Goal: Task Accomplishment & Management: Complete application form

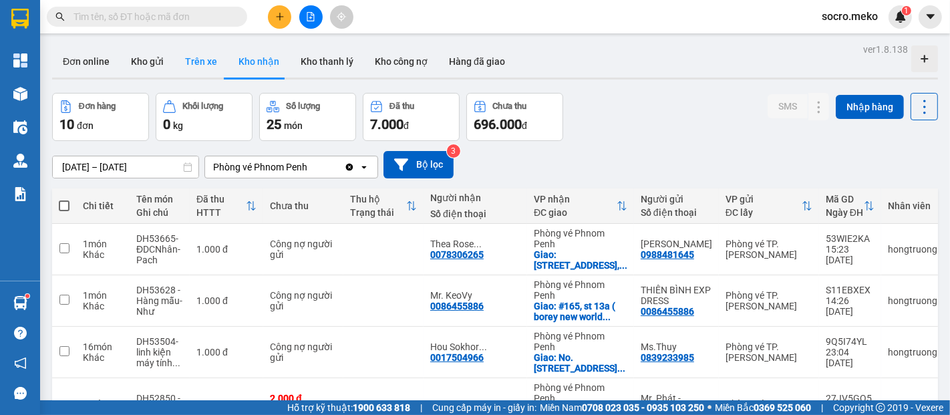
click at [192, 69] on button "Trên xe" at bounding box center [200, 61] width 53 height 32
type input "[DATE] – [DATE]"
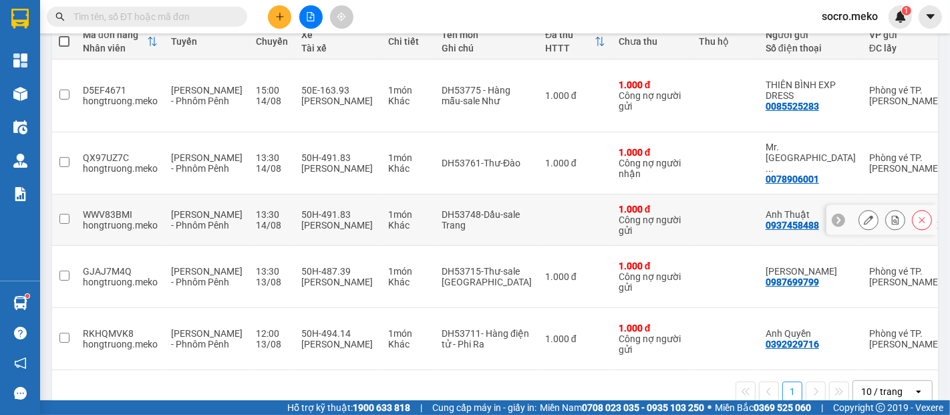
scroll to position [173, 0]
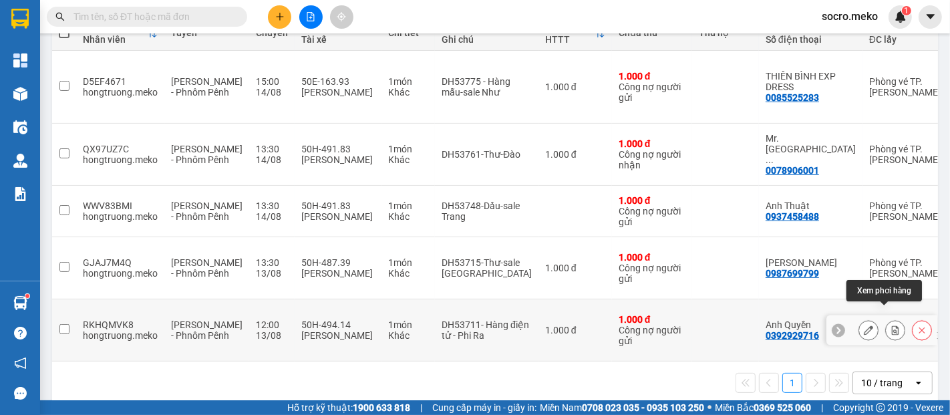
click at [892, 325] on icon at bounding box center [895, 329] width 7 height 9
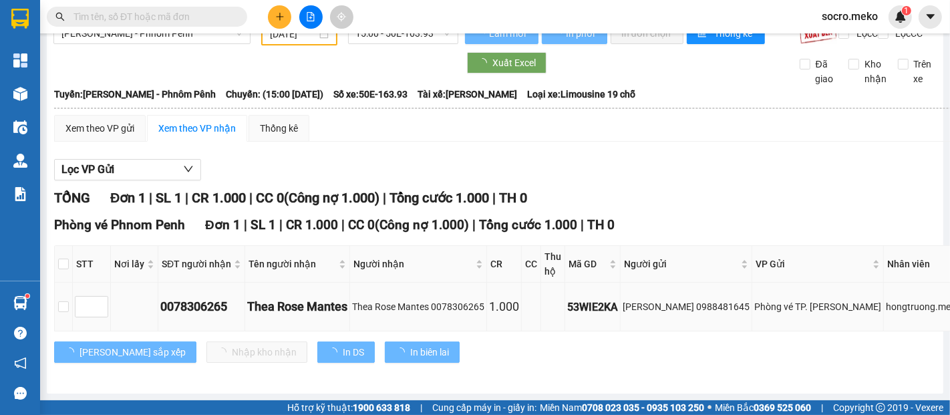
scroll to position [59, 0]
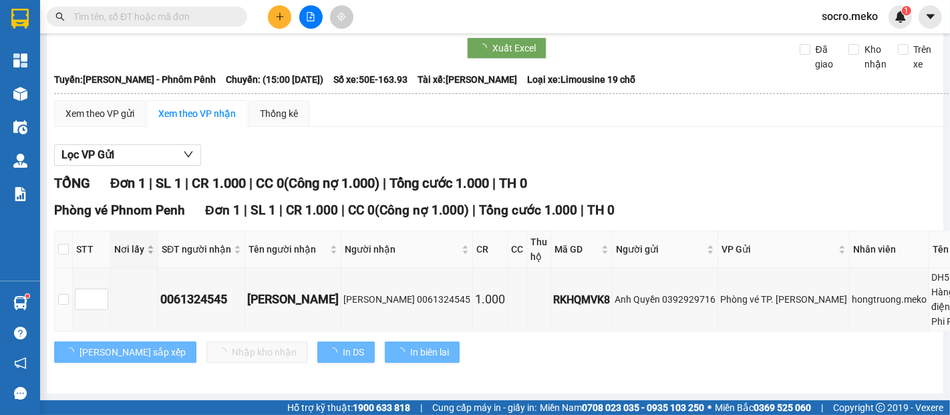
type input "[DATE]"
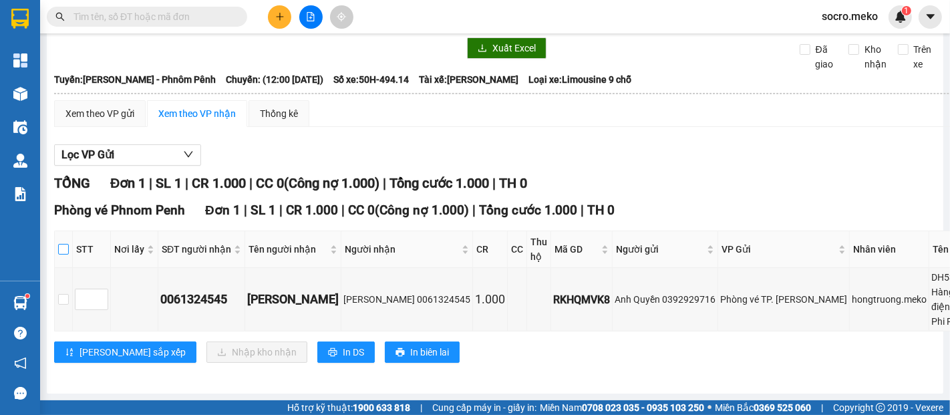
click at [62, 244] on input "checkbox" at bounding box center [63, 249] width 11 height 11
checkbox input "true"
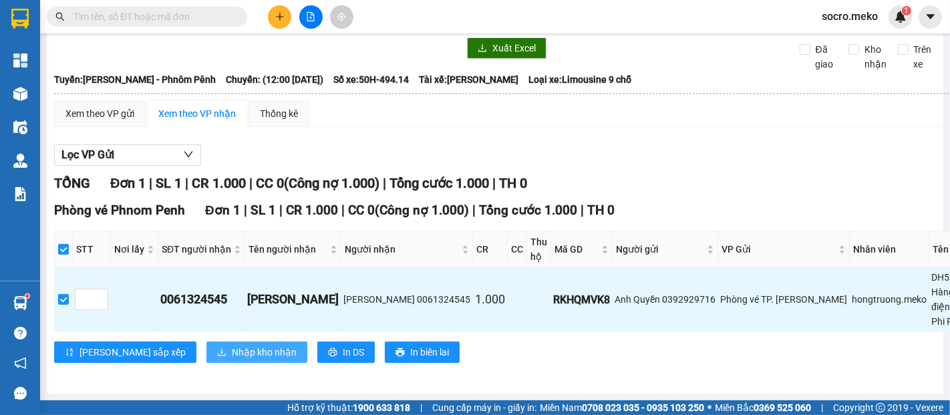
click at [232, 345] on span "Nhập kho nhận" at bounding box center [264, 352] width 65 height 15
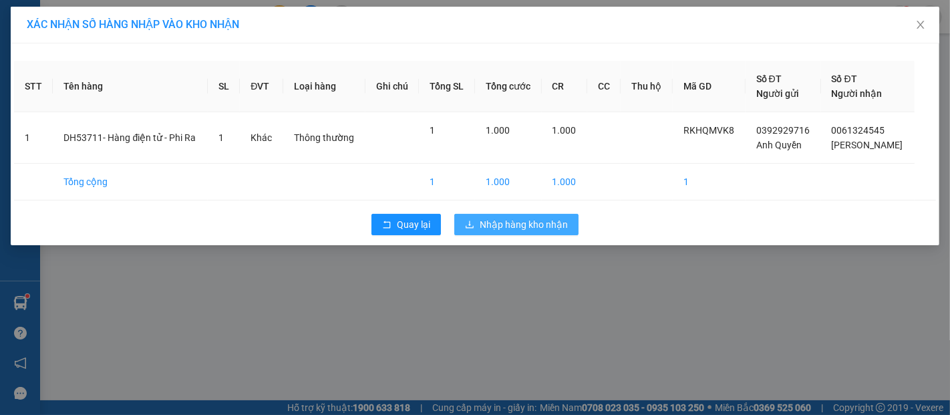
click at [531, 227] on span "Nhập hàng kho nhận" at bounding box center [524, 224] width 88 height 15
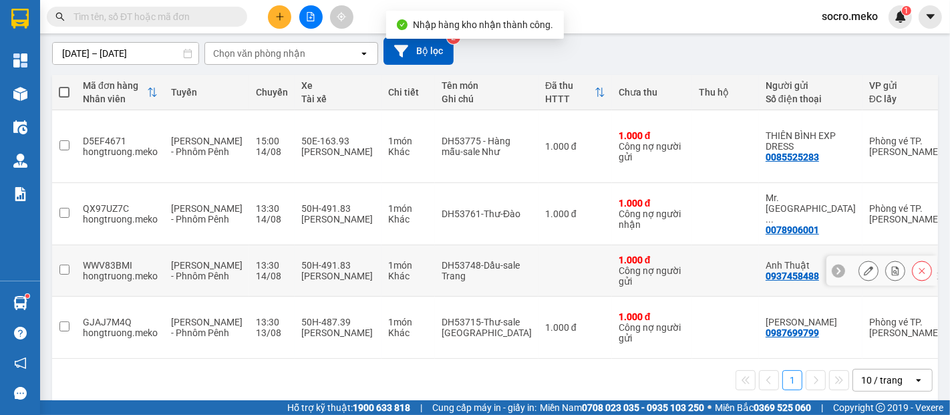
scroll to position [121, 0]
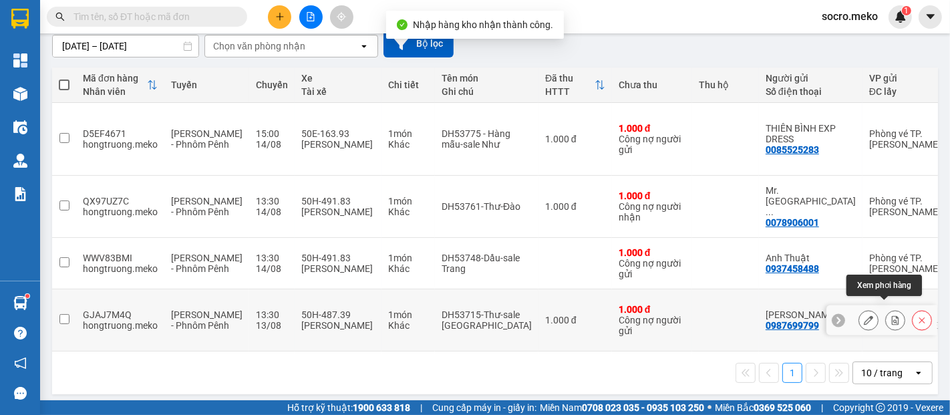
click at [892, 315] on icon at bounding box center [895, 319] width 7 height 9
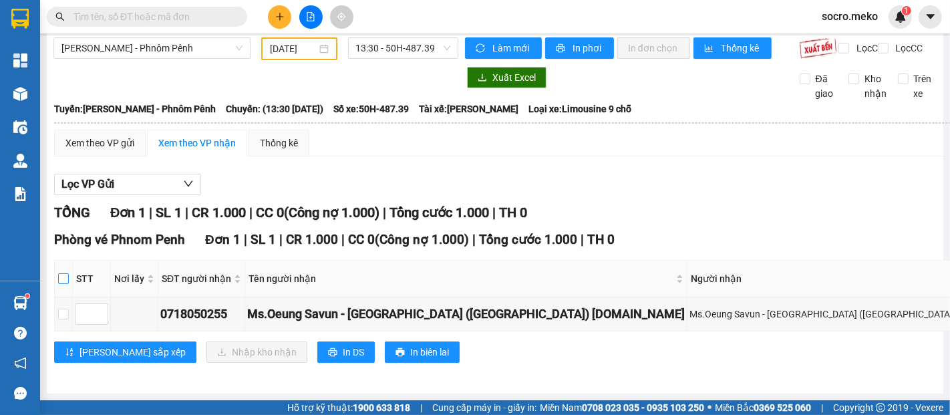
click at [63, 273] on input "checkbox" at bounding box center [63, 278] width 11 height 11
checkbox input "true"
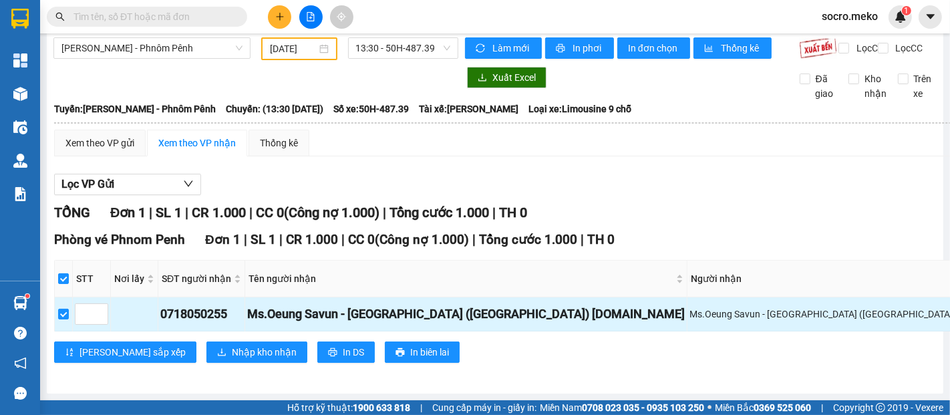
scroll to position [147, 0]
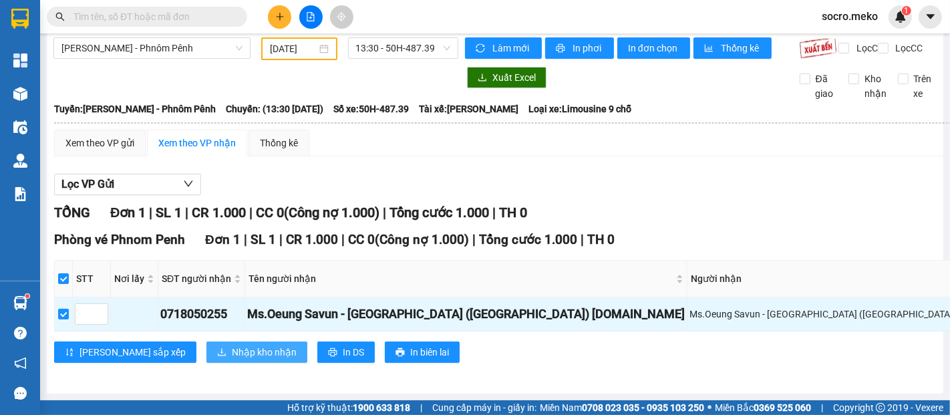
click at [232, 345] on span "Nhập kho nhận" at bounding box center [264, 352] width 65 height 15
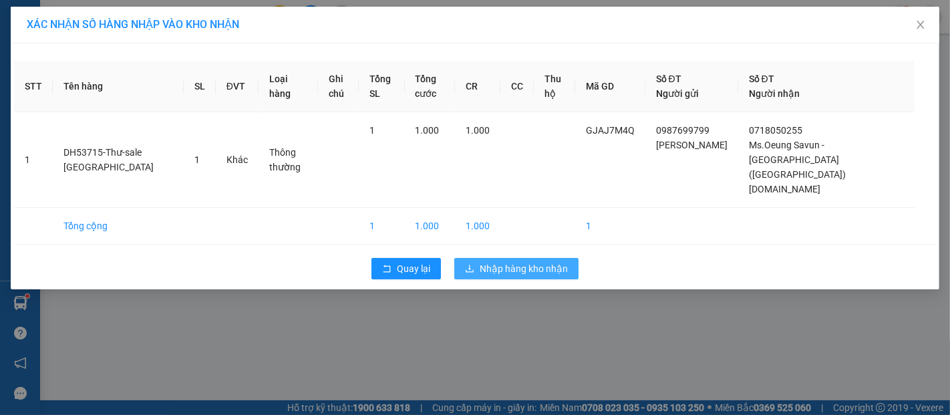
click at [536, 261] on span "Nhập hàng kho nhận" at bounding box center [524, 268] width 88 height 15
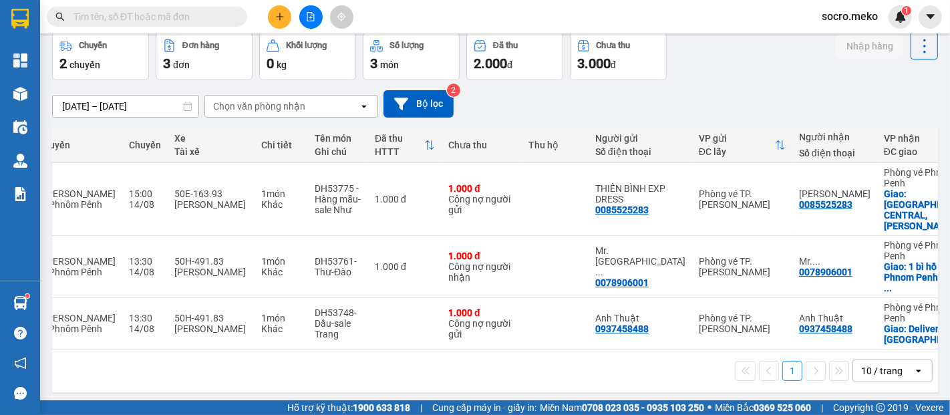
scroll to position [0, 130]
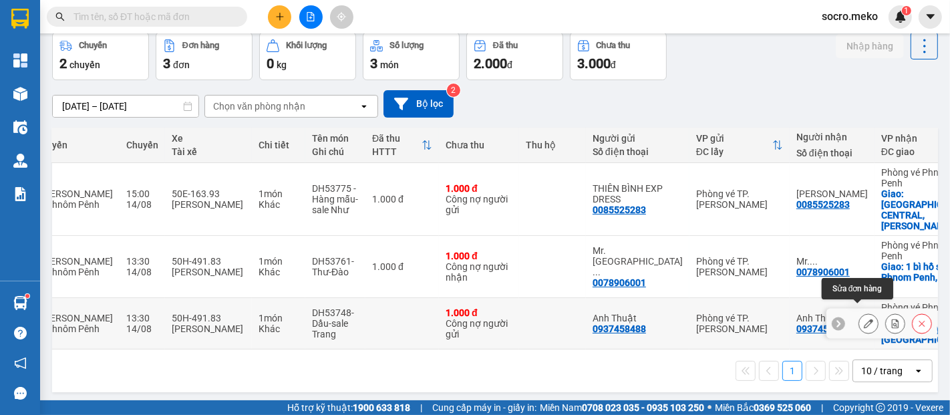
click at [864, 319] on icon at bounding box center [868, 323] width 9 height 9
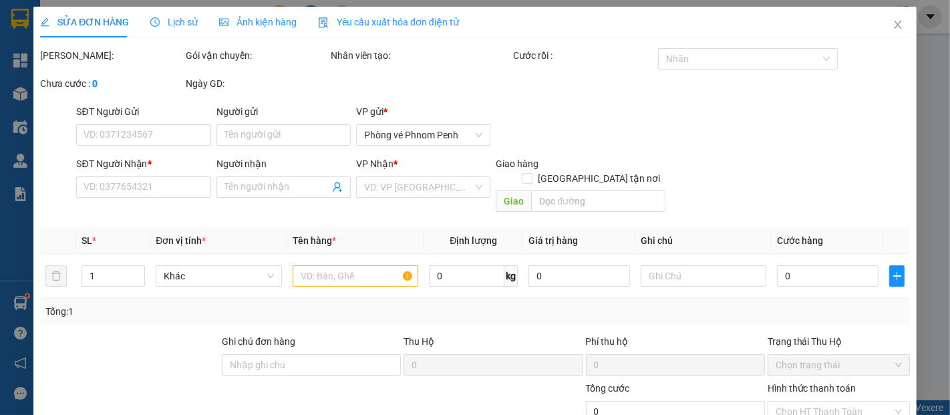
type input "0937458488"
type input "Anh Thuật"
type input "0937458488"
type input "Anh Thuật"
checkbox input "true"
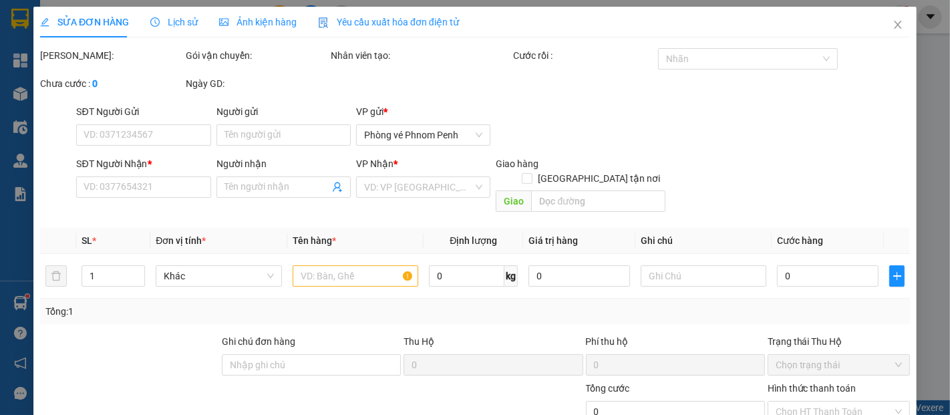
type input "Delivery in [GEOGRAPHIC_DATA]"
type input "THANH TOÁN ĐẦU VN"
type input "1.000"
type input "0"
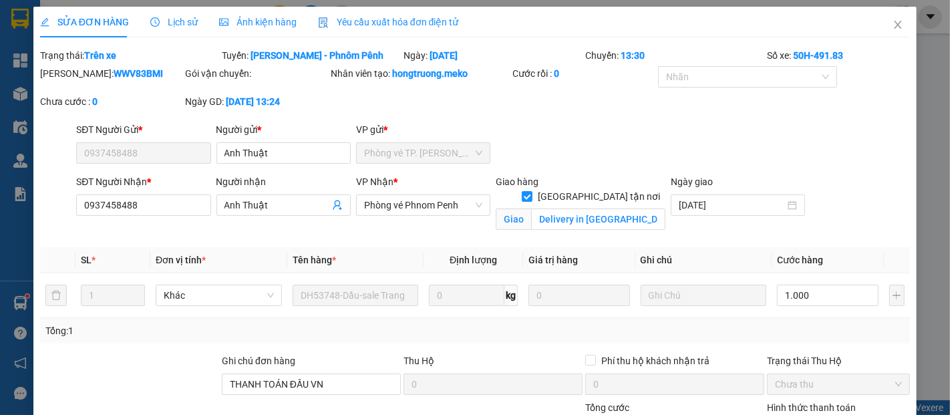
click at [268, 17] on span "Ảnh kiện hàng" at bounding box center [258, 22] width 78 height 11
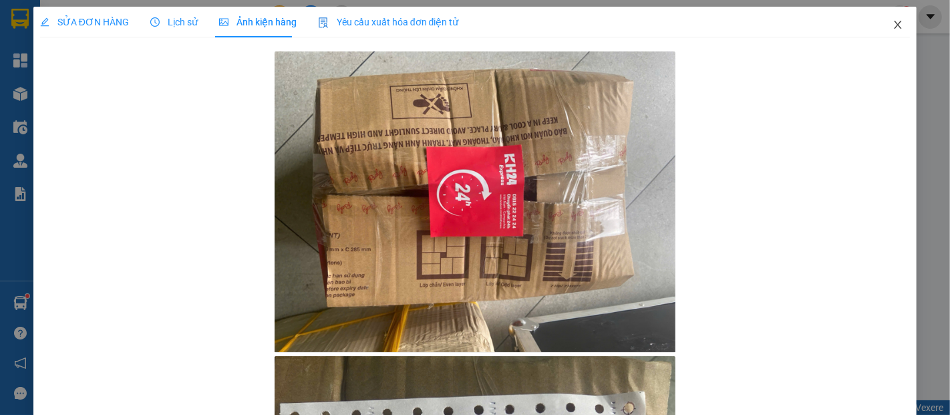
click at [893, 20] on icon "close" at bounding box center [898, 24] width 11 height 11
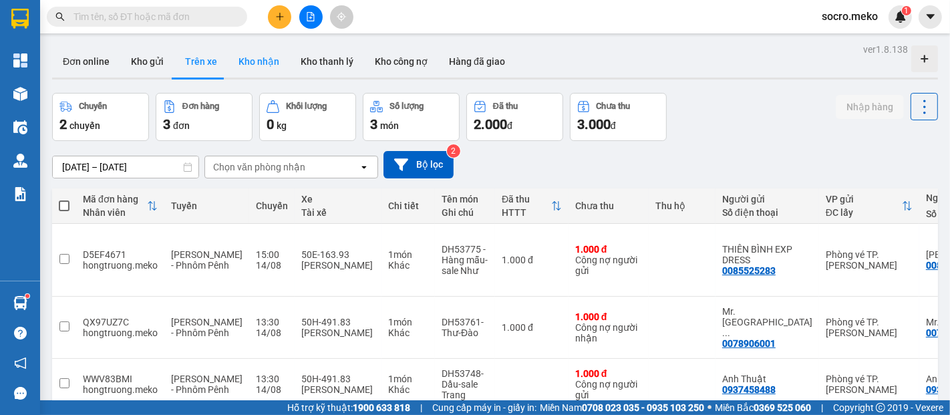
click at [250, 58] on button "Kho nhận" at bounding box center [259, 61] width 62 height 32
type input "[DATE] – [DATE]"
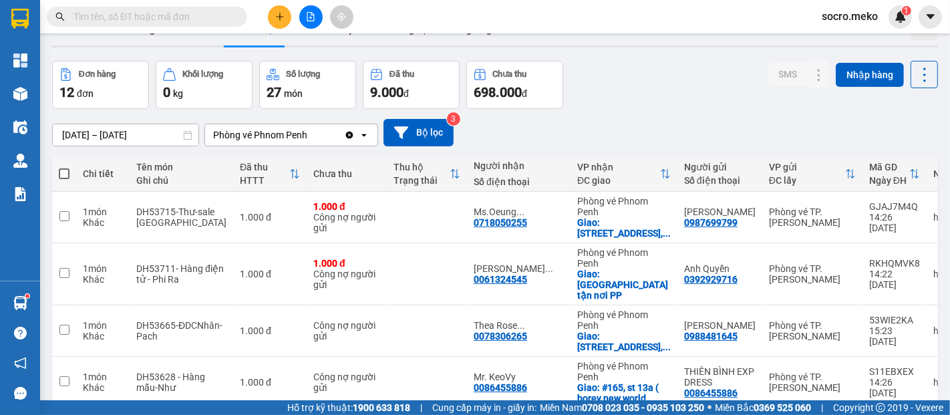
scroll to position [49, 0]
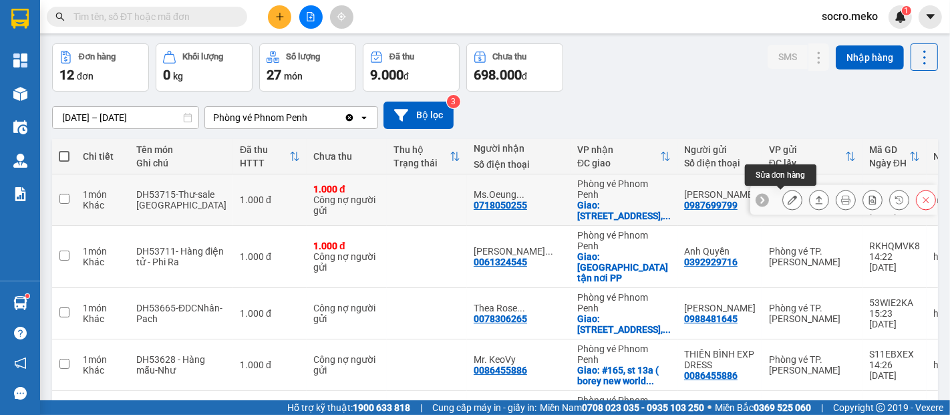
click at [788, 201] on icon at bounding box center [792, 199] width 9 height 9
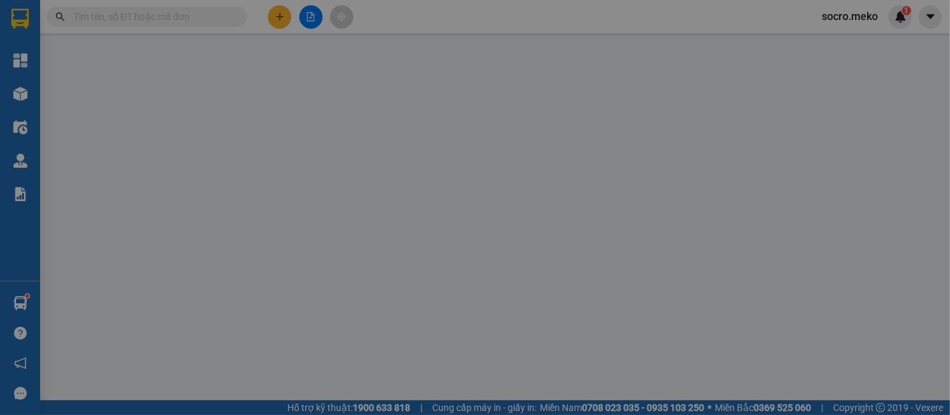
type input "0987699799"
type input "[PERSON_NAME]"
type input "0718050255"
type input "Ms.Oeung Savun - [GEOGRAPHIC_DATA] ([GEOGRAPHIC_DATA]) [DOMAIN_NAME]"
checkbox input "true"
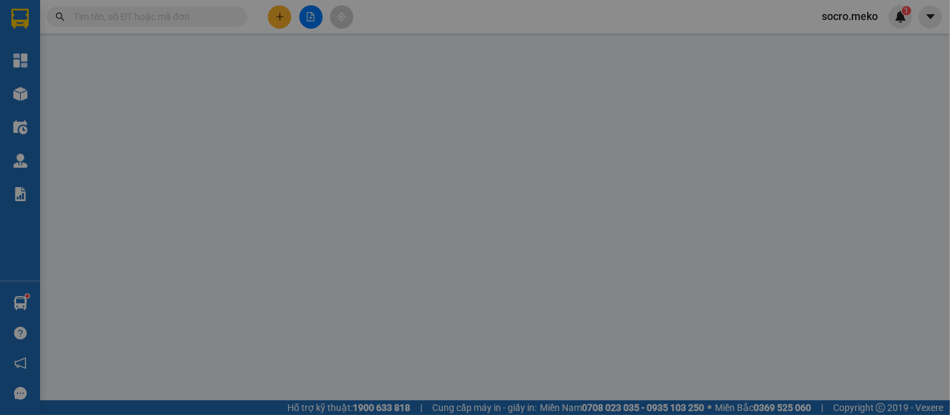
type input "[STREET_ADDRESS]"
type input "THANH TOÁN ĐẦU VN"
type input "1.000"
type input "0"
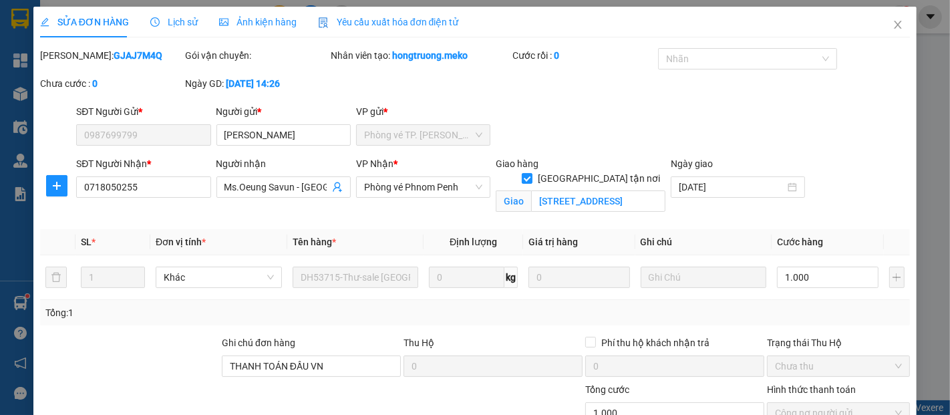
click at [255, 26] on span "Ảnh kiện hàng" at bounding box center [258, 22] width 78 height 11
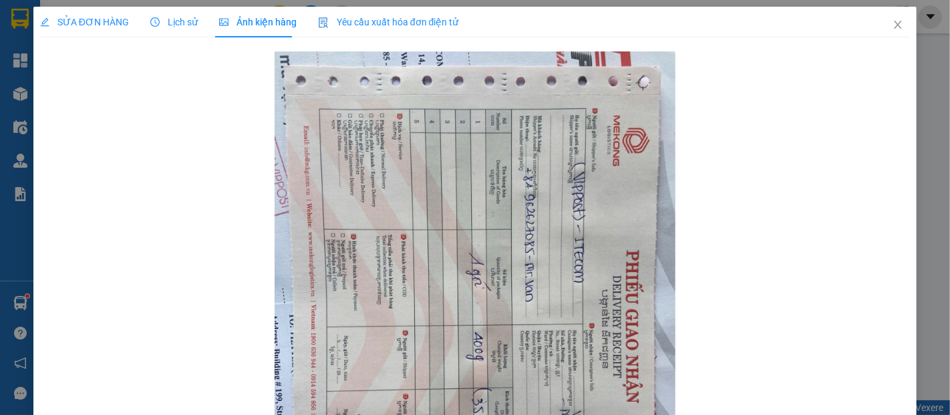
click at [112, 25] on span "SỬA ĐƠN HÀNG" at bounding box center [84, 22] width 89 height 11
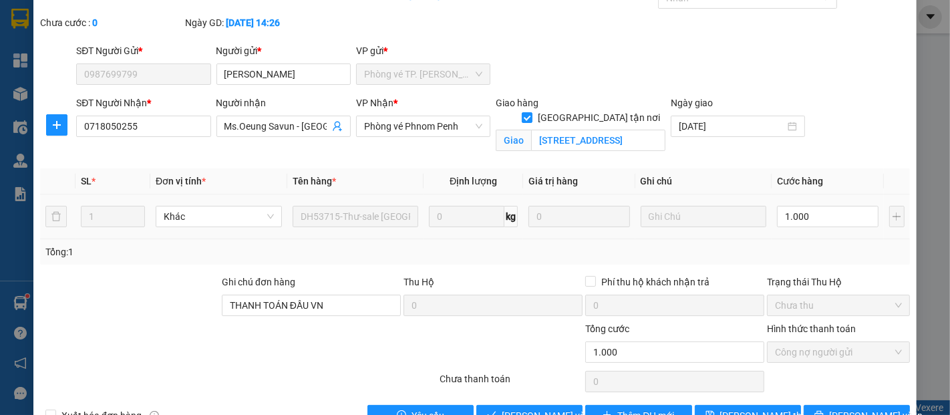
scroll to position [96, 0]
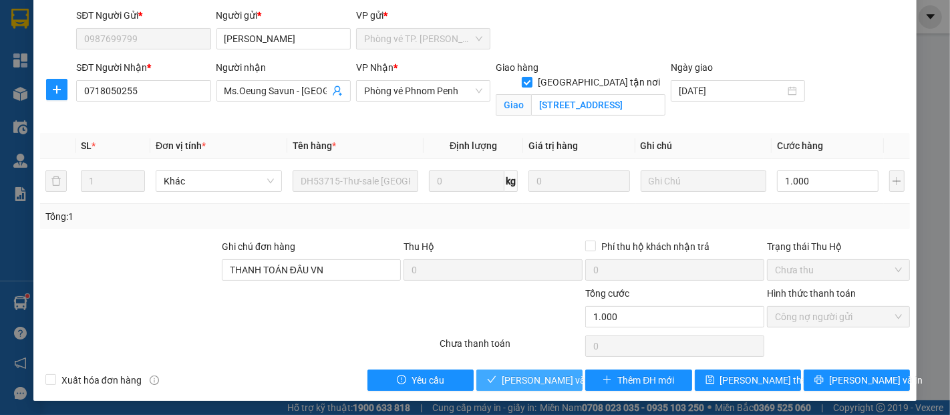
click at [516, 379] on span "[PERSON_NAME] và Giao hàng" at bounding box center [566, 380] width 128 height 15
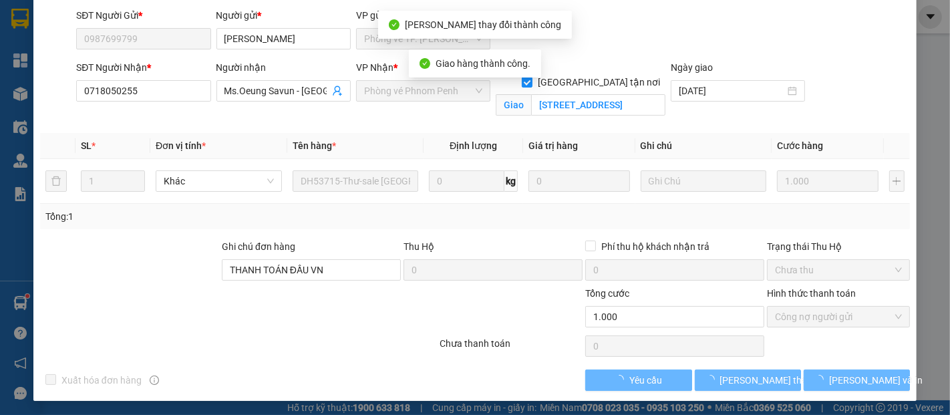
scroll to position [0, 0]
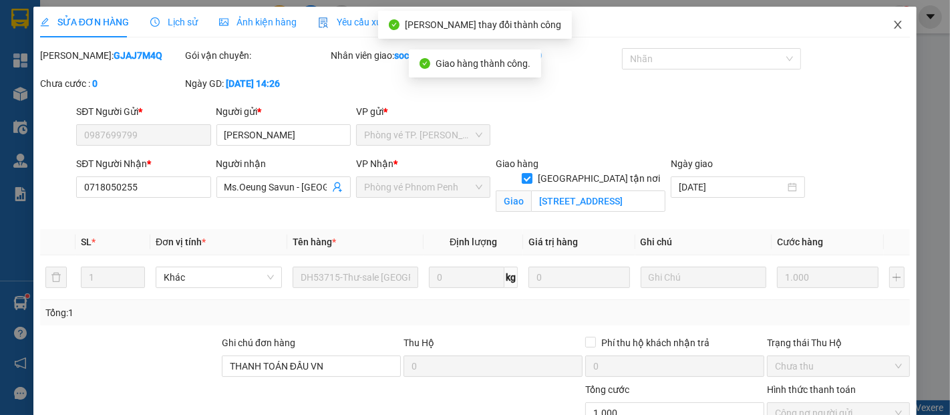
click at [893, 26] on icon "close" at bounding box center [898, 24] width 11 height 11
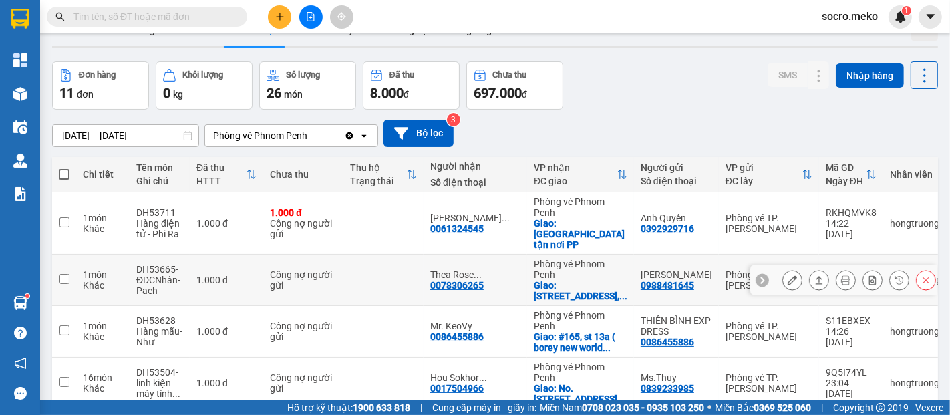
scroll to position [49, 0]
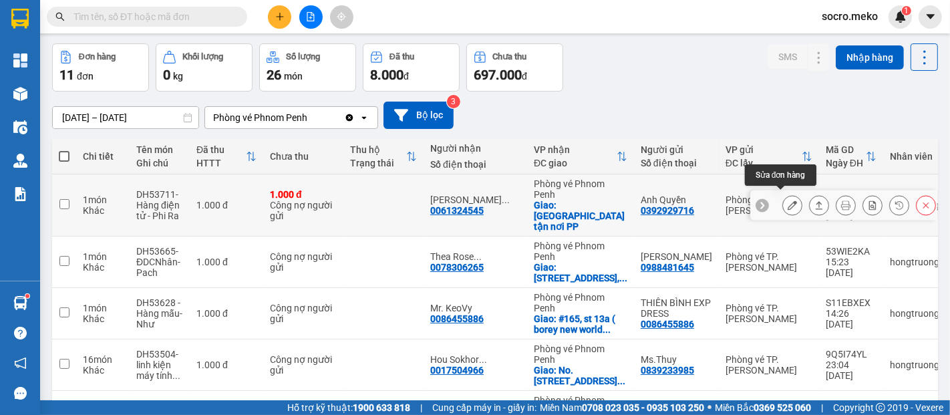
click at [788, 200] on icon at bounding box center [792, 204] width 9 height 9
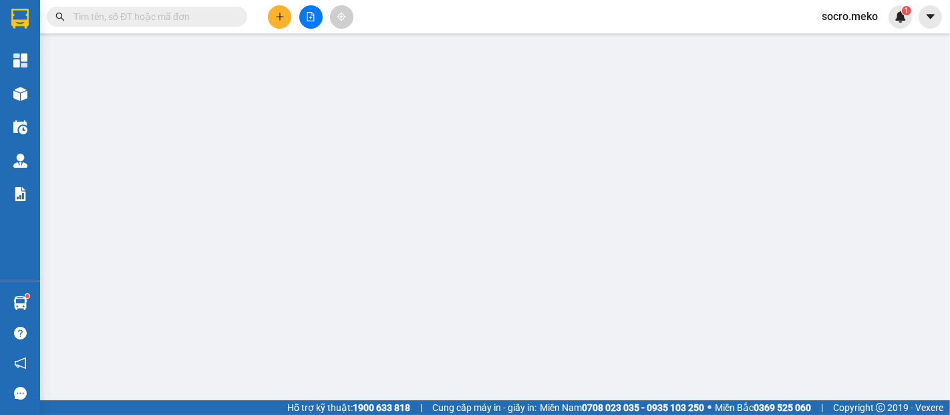
type input "0392929716"
type input "Anh Quyền"
type input "0061324545"
type input "[PERSON_NAME]"
checkbox input "true"
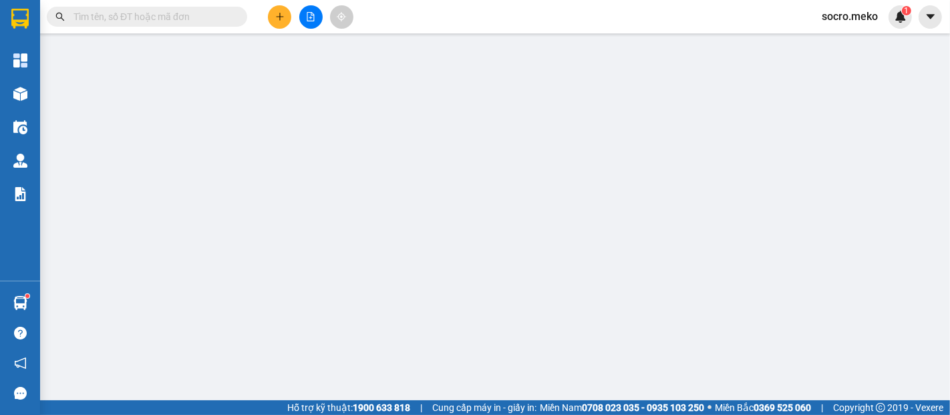
type input "[GEOGRAPHIC_DATA] tận nơi PP"
type input "Sales tự thu cước"
type input "1.000"
type input "0"
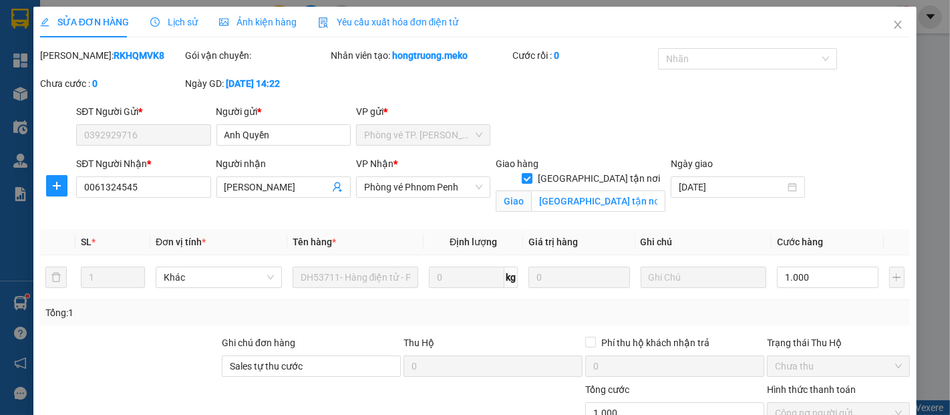
click at [263, 23] on span "Ảnh kiện hàng" at bounding box center [258, 22] width 78 height 11
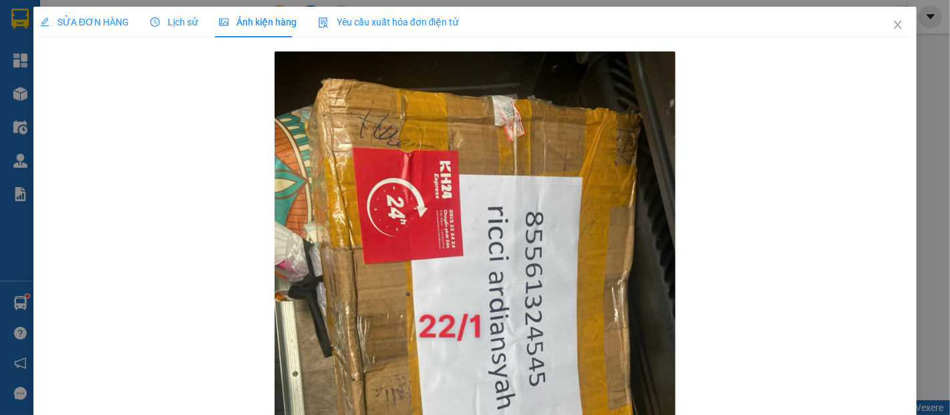
click at [100, 21] on span "SỬA ĐƠN HÀNG" at bounding box center [84, 22] width 89 height 11
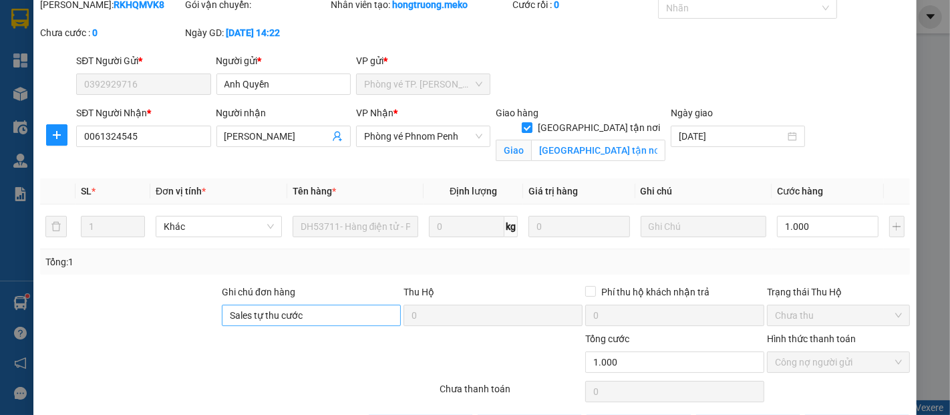
scroll to position [96, 0]
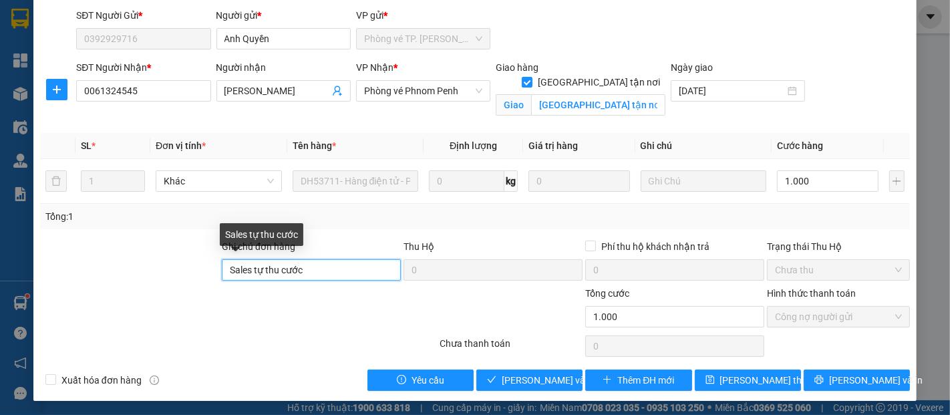
click at [321, 275] on input "Sales tự thu cước" at bounding box center [311, 269] width 179 height 21
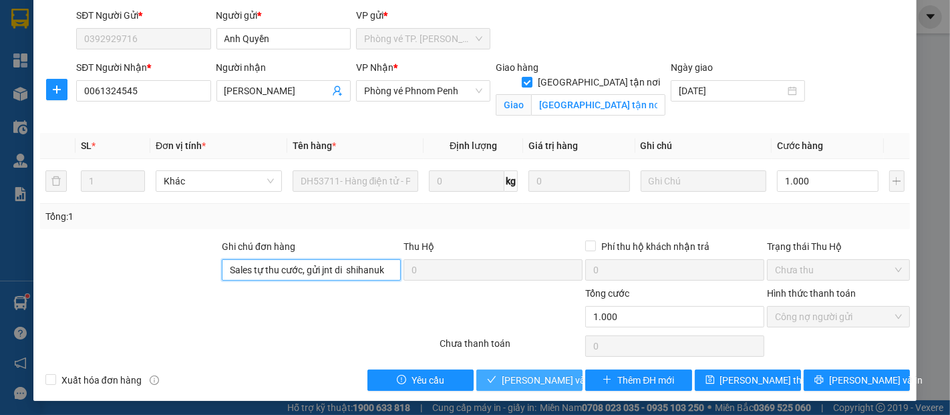
type input "Sales tự thu cước, gửi jnt di shihanuk"
click at [541, 379] on span "[PERSON_NAME] và Giao hàng" at bounding box center [566, 380] width 128 height 15
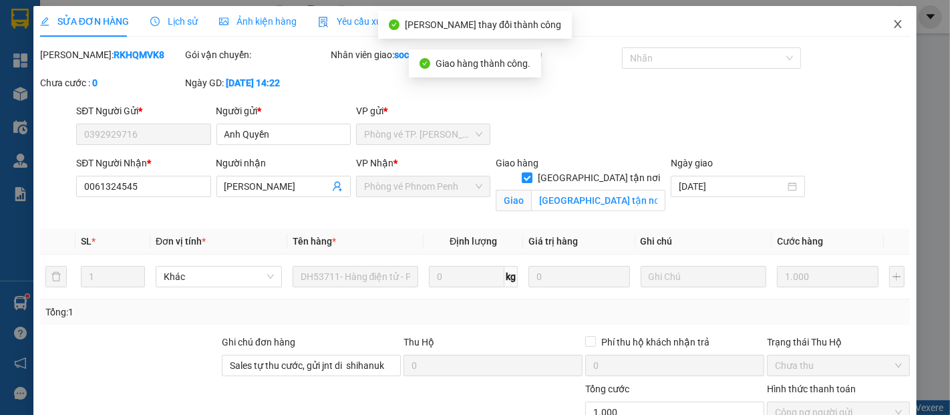
scroll to position [0, 0]
click at [893, 23] on icon "close" at bounding box center [898, 24] width 11 height 11
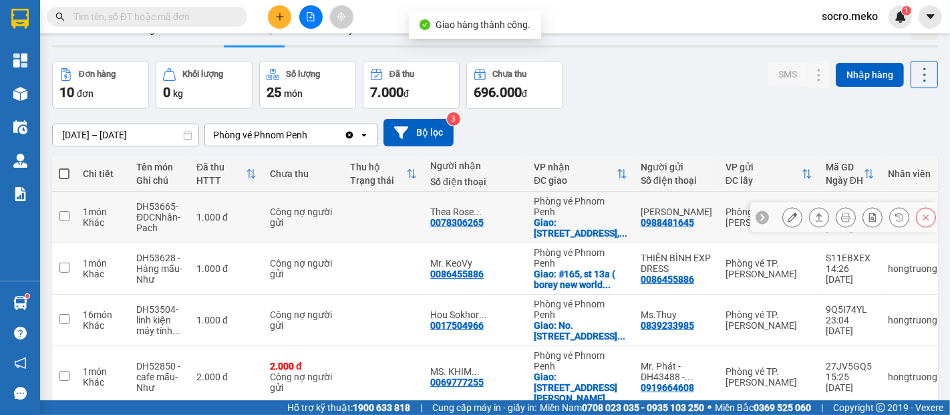
scroll to position [49, 0]
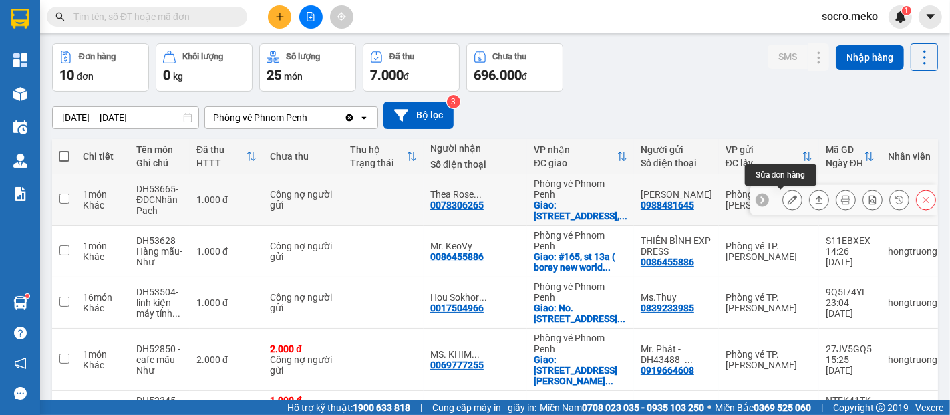
click at [788, 198] on icon at bounding box center [792, 199] width 9 height 9
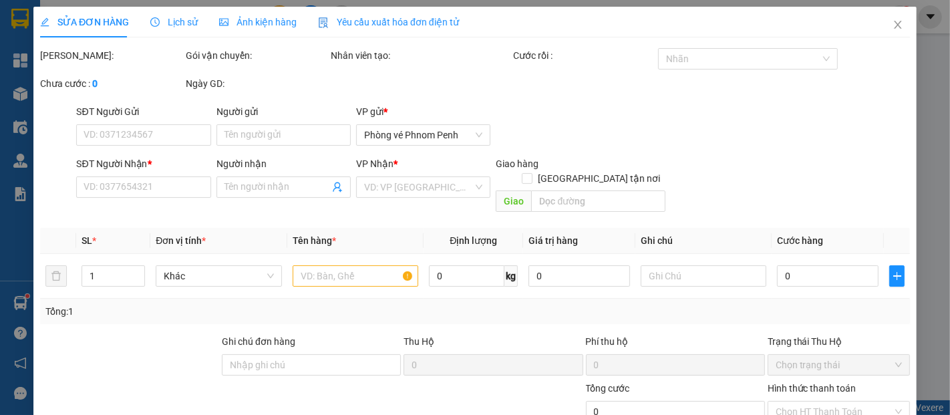
type input "0988481645"
type input "[PERSON_NAME]"
type input "0078306265"
type input "Thea Rose Mantes"
checkbox input "true"
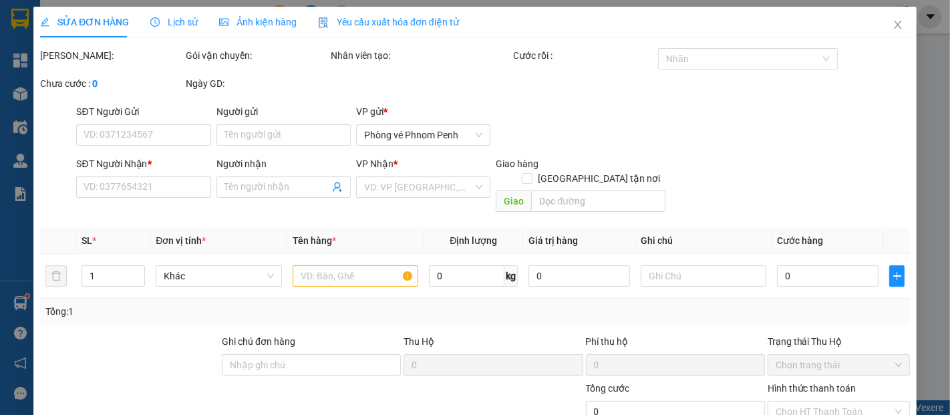
type input "[STREET_ADDRESS] ([GEOGRAPHIC_DATA]"
type input "THANH TOÁN ĐẦU VN"
type input "1.000"
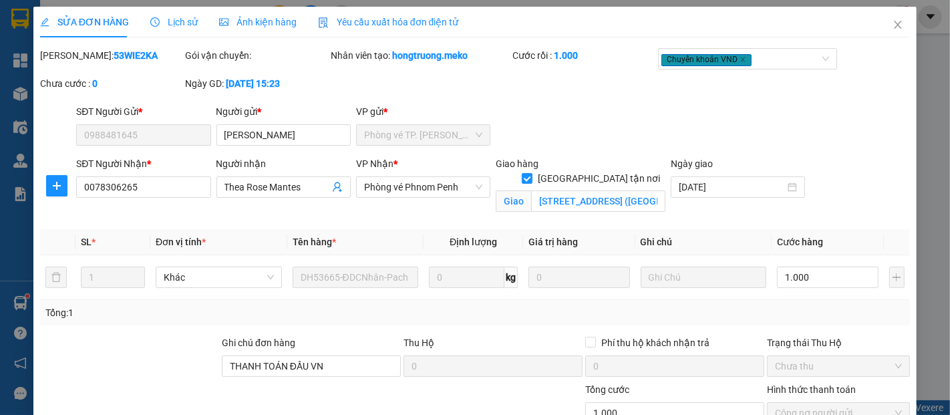
click at [252, 21] on span "Ảnh kiện hàng" at bounding box center [258, 22] width 78 height 11
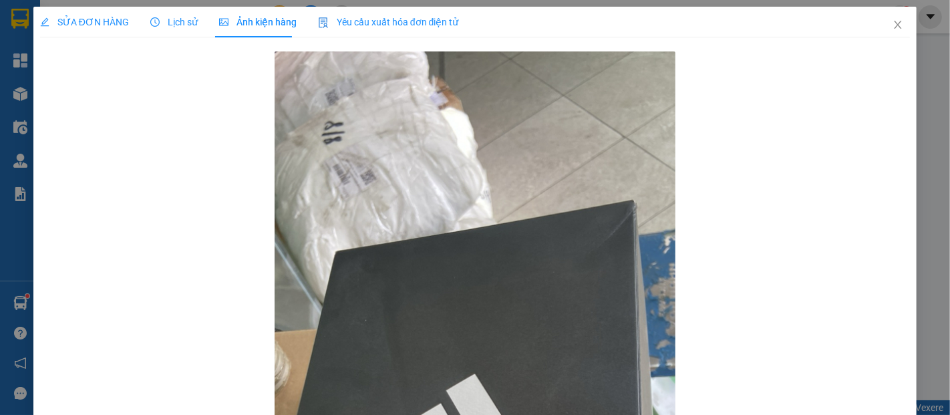
click at [97, 23] on span "SỬA ĐƠN HÀNG" at bounding box center [84, 22] width 89 height 11
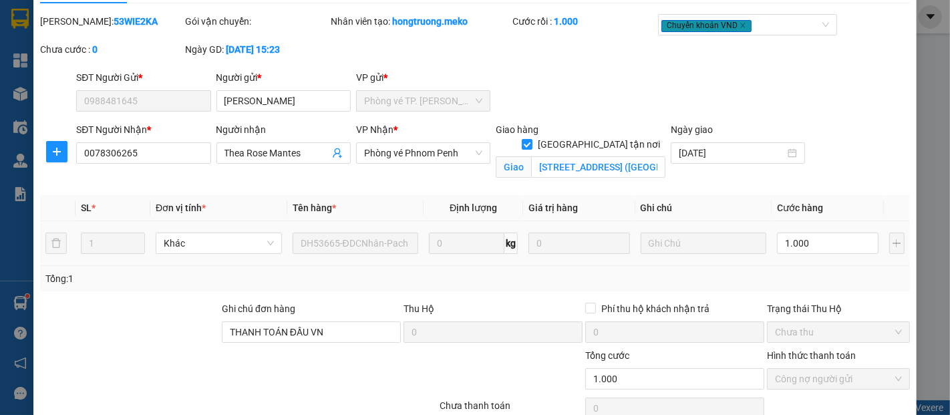
scroll to position [49, 0]
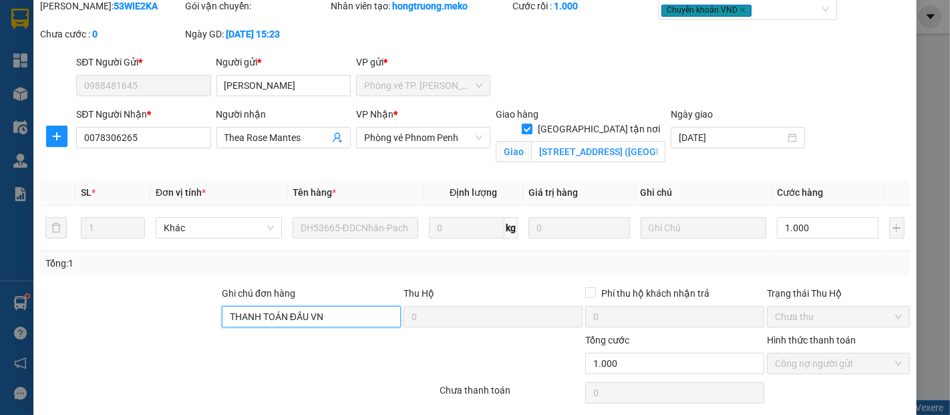
click at [332, 319] on input "THANH TOÁN ĐẦU VN" at bounding box center [311, 316] width 179 height 21
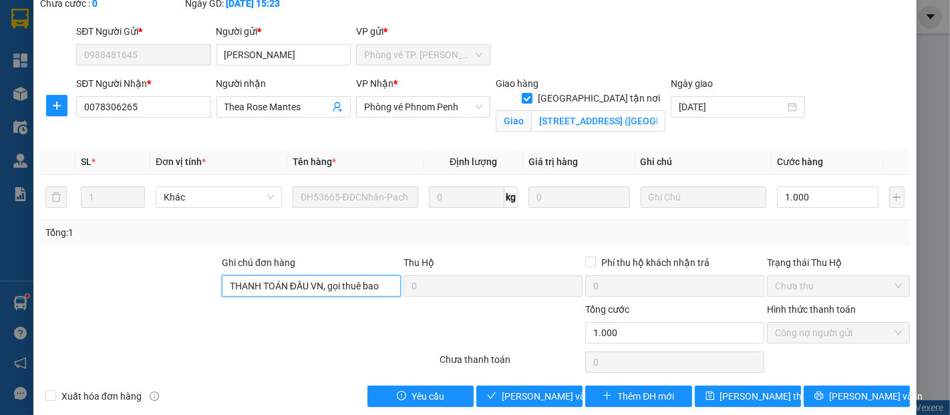
scroll to position [96, 0]
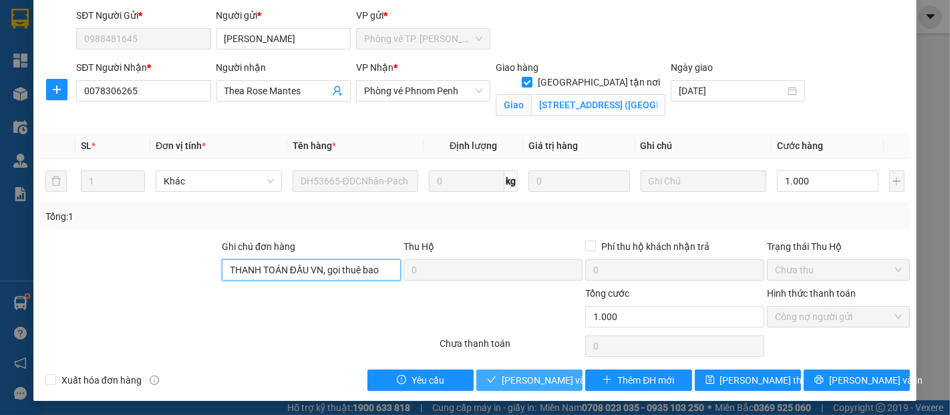
type input "THANH TOÁN ĐẦU VN, gọi thuê bao"
click at [542, 374] on span "[PERSON_NAME] và Giao hàng" at bounding box center [566, 380] width 128 height 15
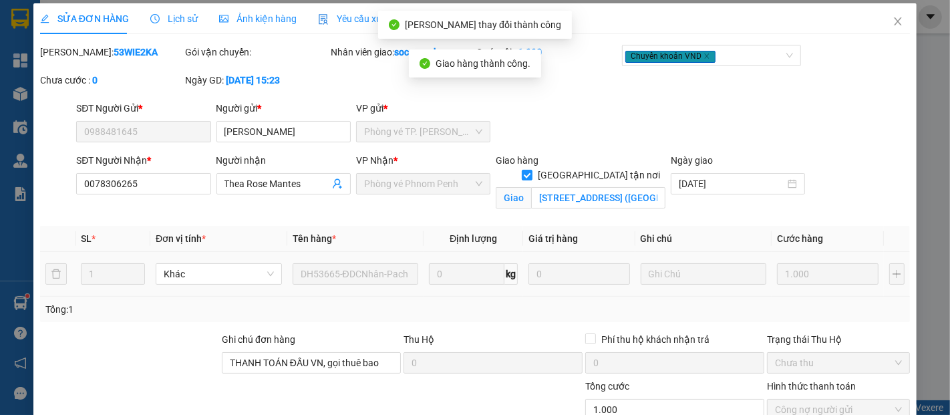
scroll to position [0, 0]
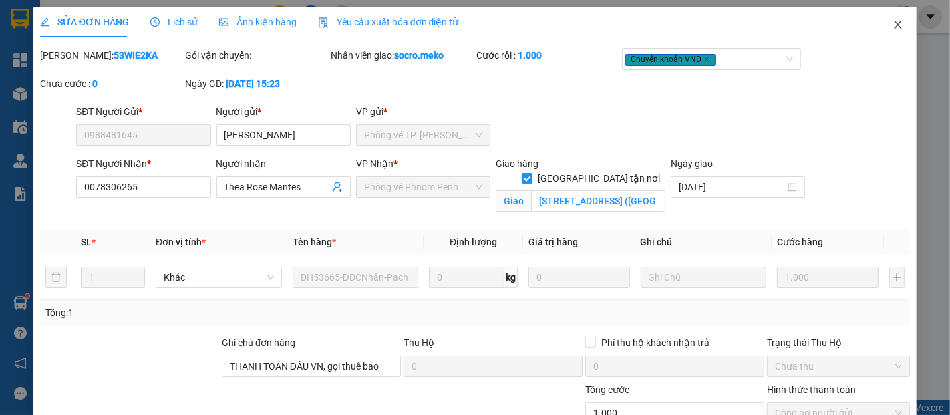
click at [893, 25] on icon "close" at bounding box center [898, 24] width 11 height 11
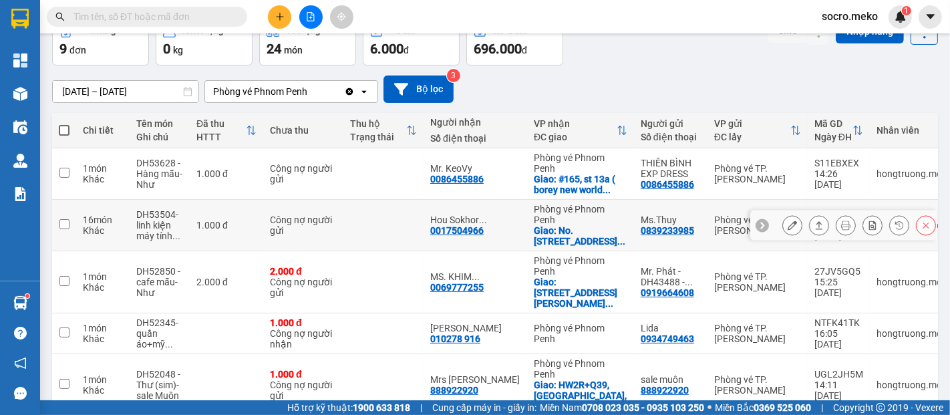
scroll to position [99, 0]
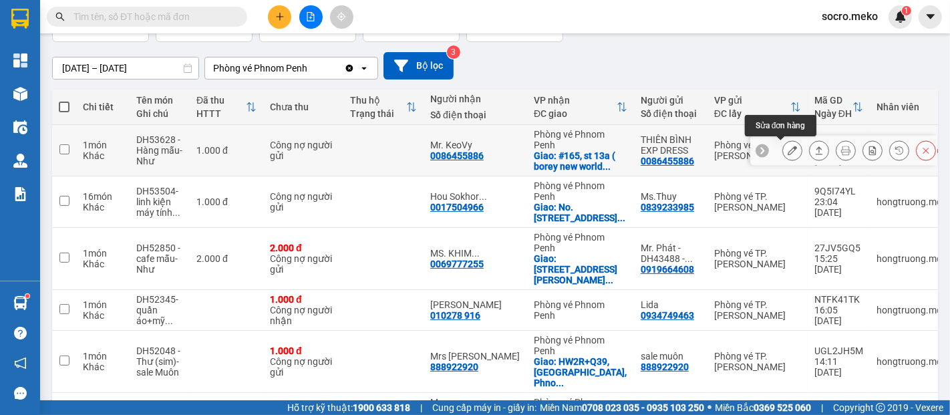
click at [788, 150] on icon at bounding box center [792, 150] width 9 height 9
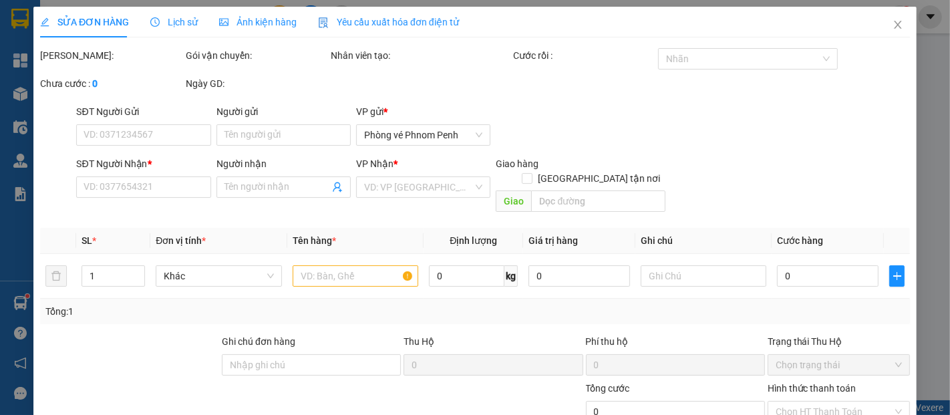
type input "0086455886"
type input "THIÊN BÌNH EXP DRESS"
type input "0086455886"
type input "Mr. KeoVy"
checkbox input "true"
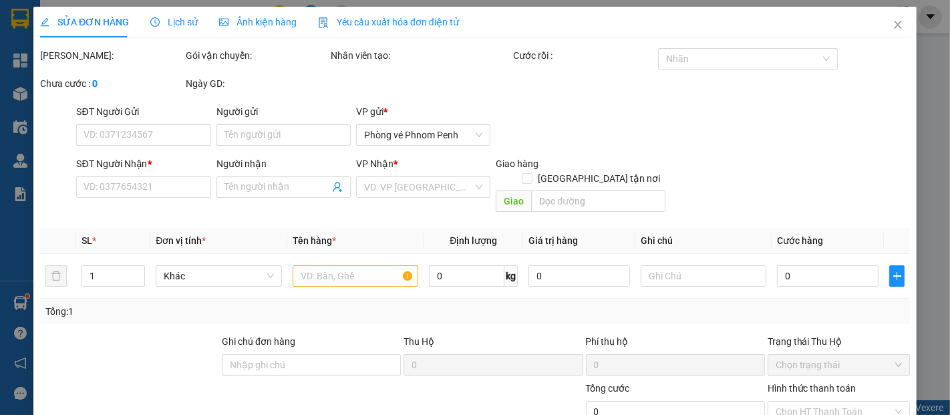
type input "#165, [DEMOGRAPHIC_DATA] ( borey new world 2) national road 3, ppenh"
type input "Sale tự thu tiền"
type input "1.000"
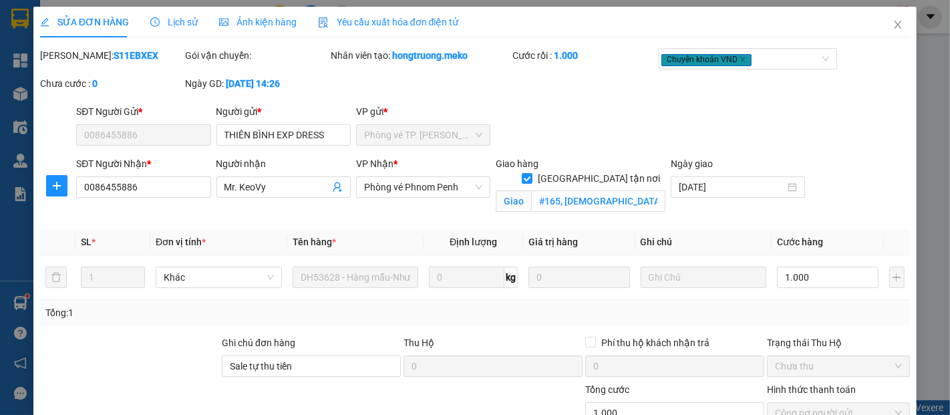
click at [272, 21] on span "Ảnh kiện hàng" at bounding box center [258, 22] width 78 height 11
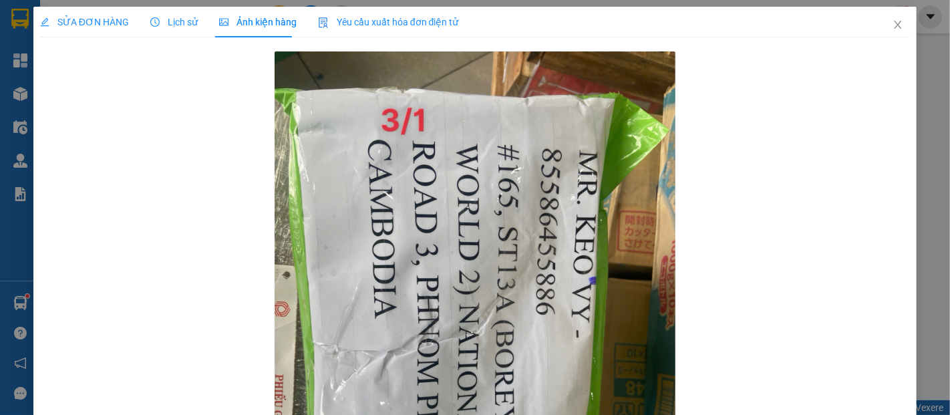
click at [78, 25] on span "SỬA ĐƠN HÀNG" at bounding box center [84, 22] width 89 height 11
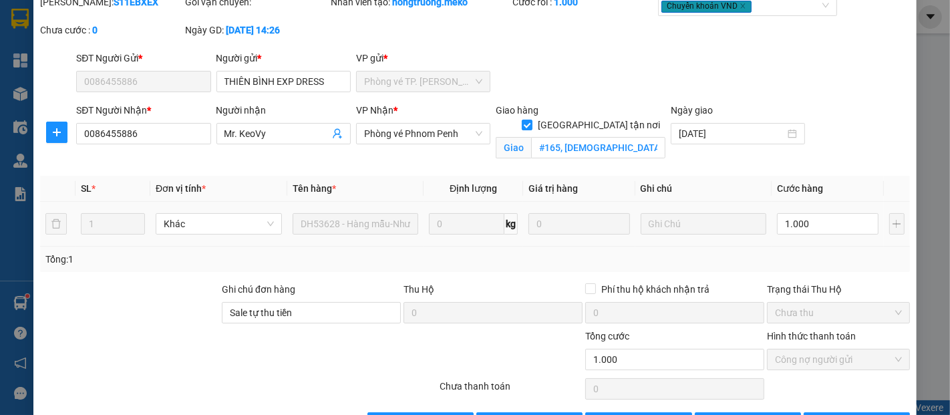
scroll to position [96, 0]
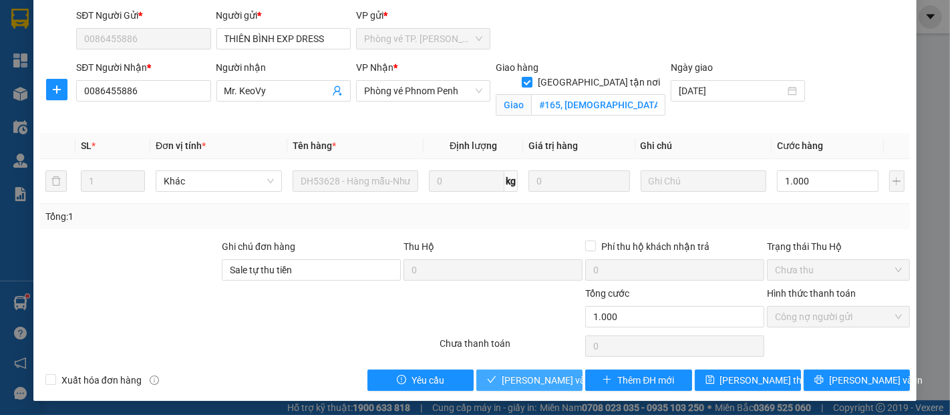
click at [513, 380] on span "[PERSON_NAME] và Giao hàng" at bounding box center [566, 380] width 128 height 15
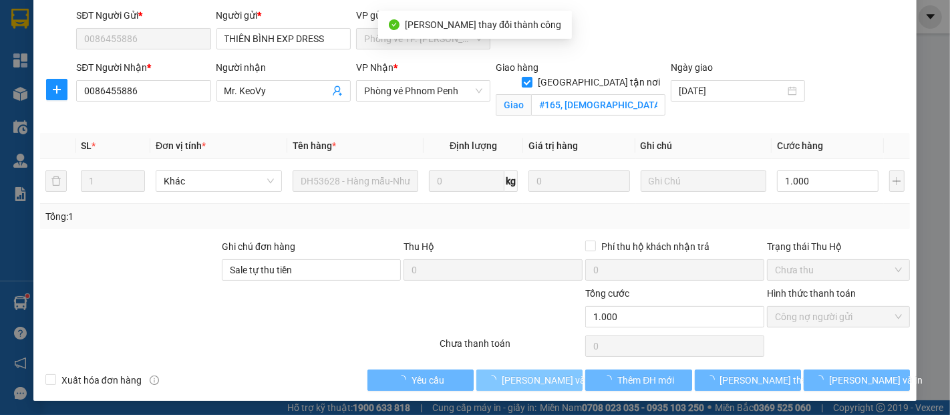
scroll to position [0, 0]
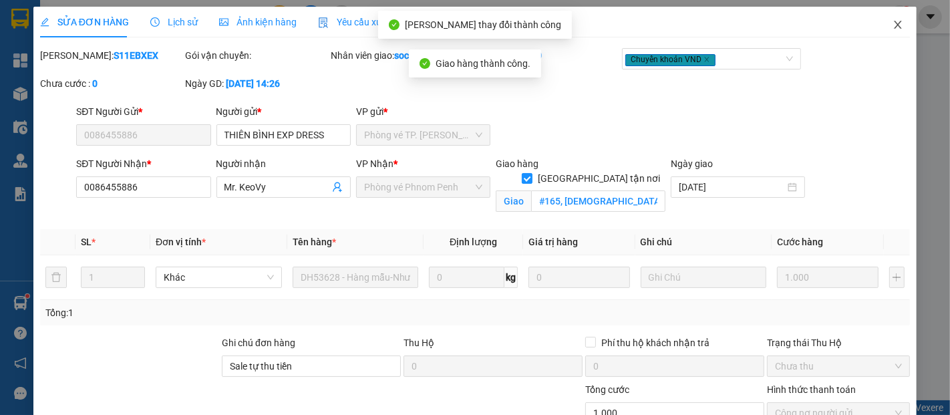
click at [893, 25] on icon "close" at bounding box center [898, 24] width 11 height 11
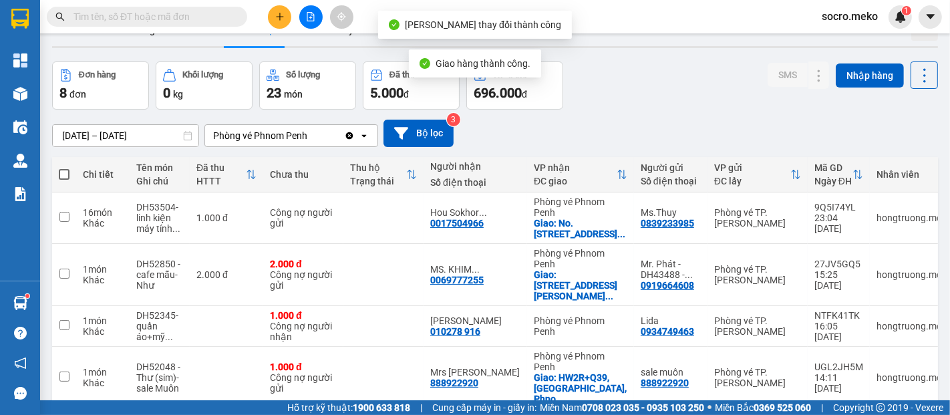
scroll to position [49, 0]
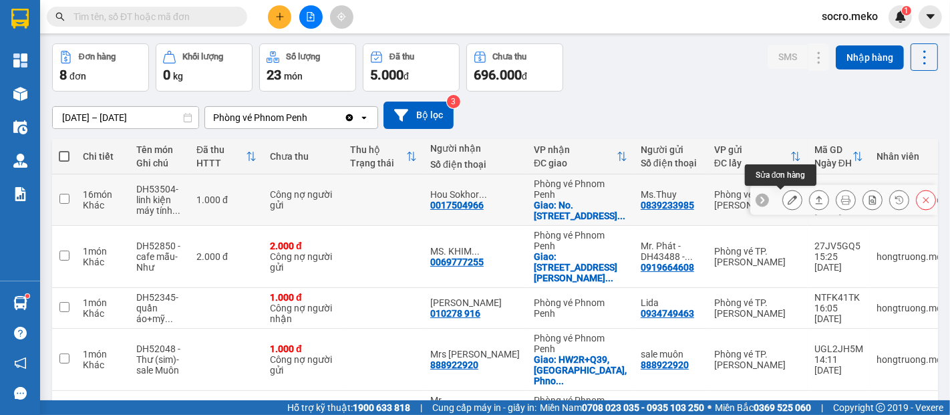
click at [788, 197] on icon at bounding box center [792, 199] width 9 height 9
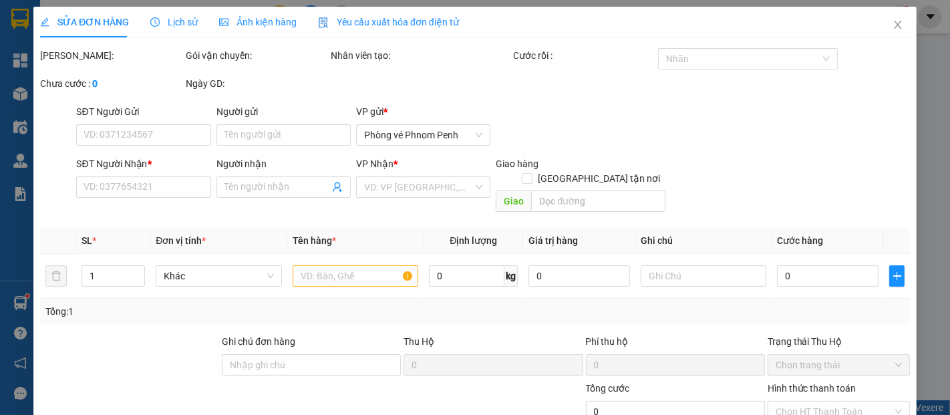
type input "0839233985"
type input "Ms.Thuy"
type input "0017504966"
type input "Hou Sokhorn- SRVC Freight Services ([GEOGRAPHIC_DATA]) Co., Ltd."
checkbox input "true"
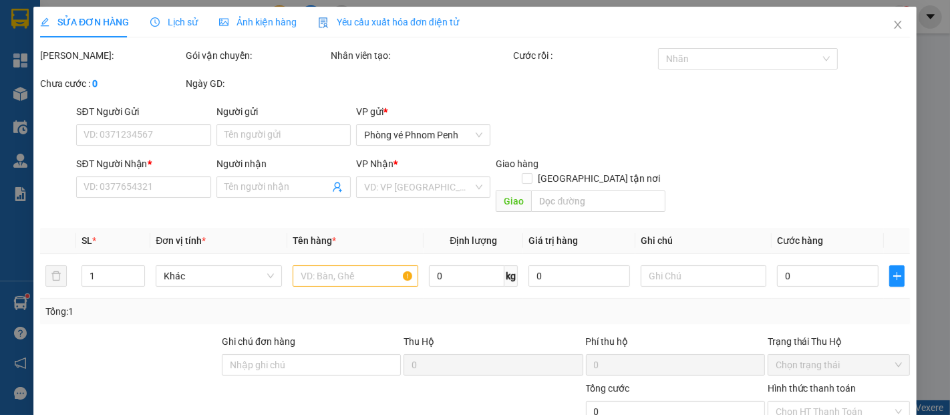
type input "No. [STREET_ADDRESS]"
type input "THANH TOÁN ĐẦU VN"
type input "1.000"
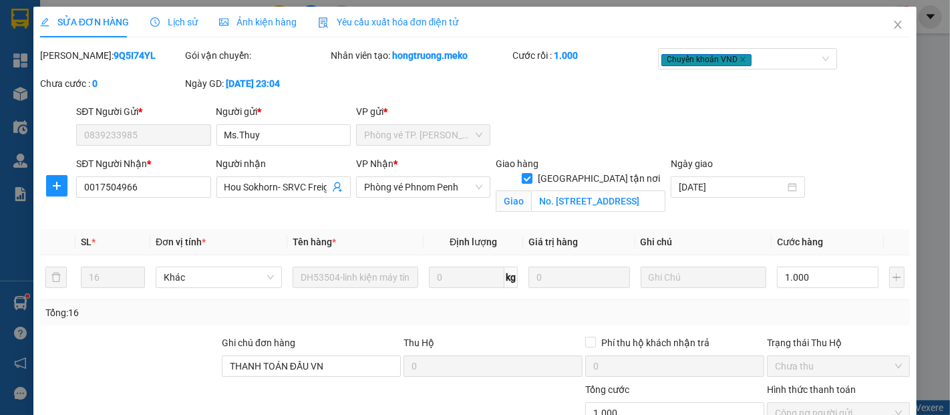
click at [273, 13] on div "Ảnh kiện hàng" at bounding box center [258, 22] width 78 height 31
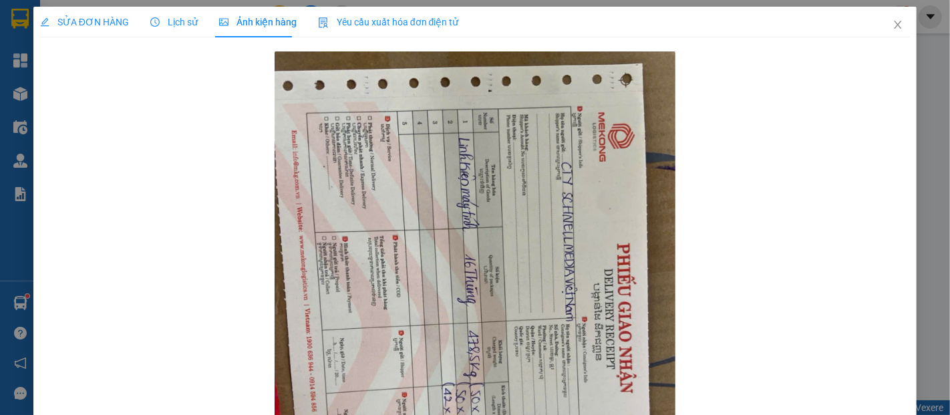
click at [95, 22] on span "SỬA ĐƠN HÀNG" at bounding box center [84, 22] width 89 height 11
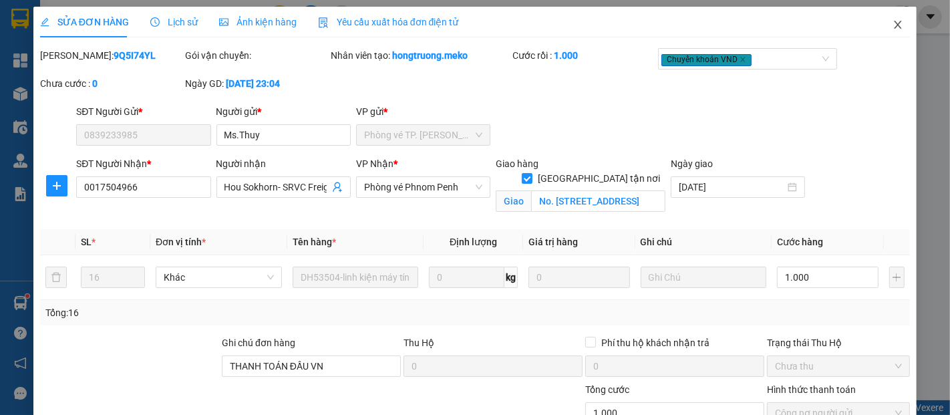
click at [893, 21] on icon "close" at bounding box center [898, 24] width 11 height 11
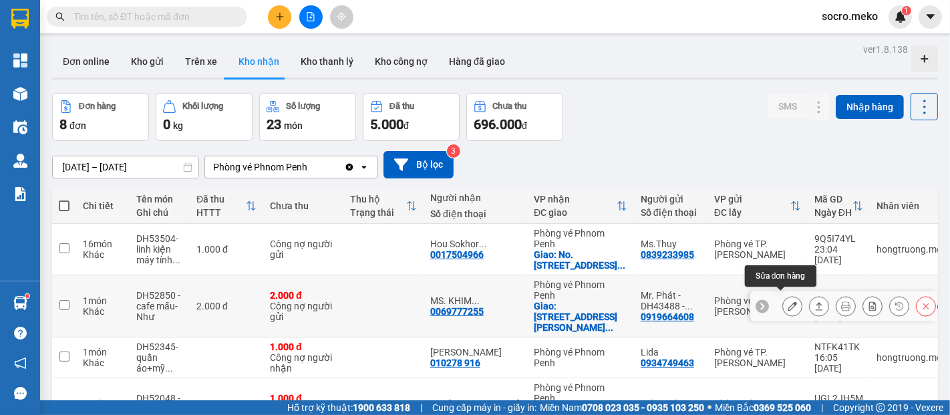
click at [788, 301] on icon at bounding box center [792, 305] width 9 height 9
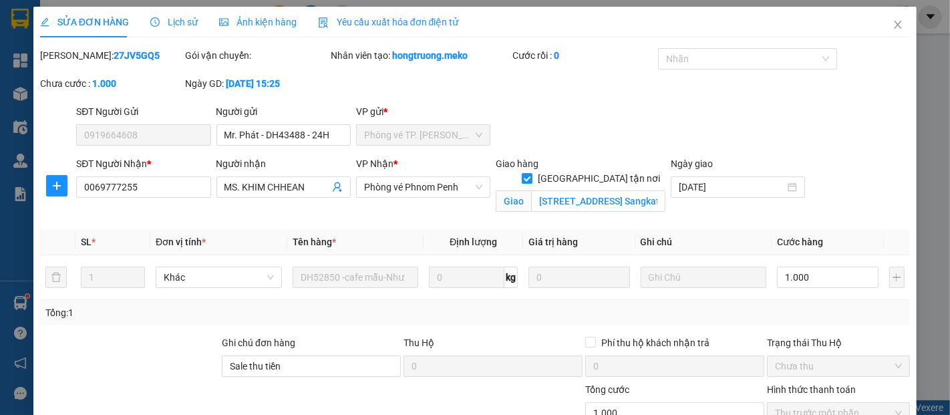
type input "0919664608"
type input "Mr. Phát - DH43488 - 24H"
type input "0069777255"
type input "MS. KHIM CHHEAN"
checkbox input "true"
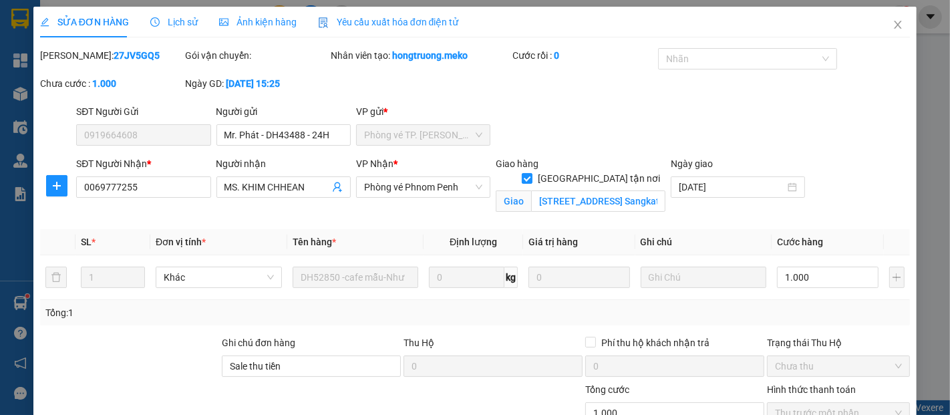
type input "[STREET_ADDRESS] Sangkat Boeung [PERSON_NAME] , P"
type input "Sale thu tiền"
type input "1.000"
type input "0"
type input "1.000"
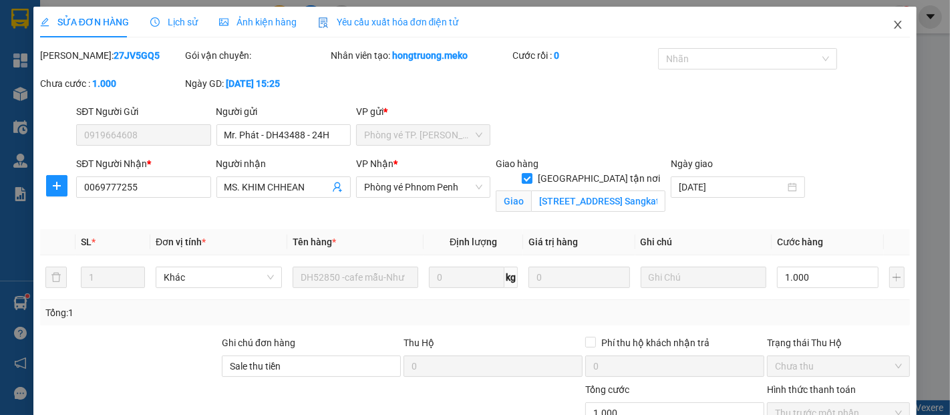
click at [893, 25] on icon "close" at bounding box center [898, 24] width 11 height 11
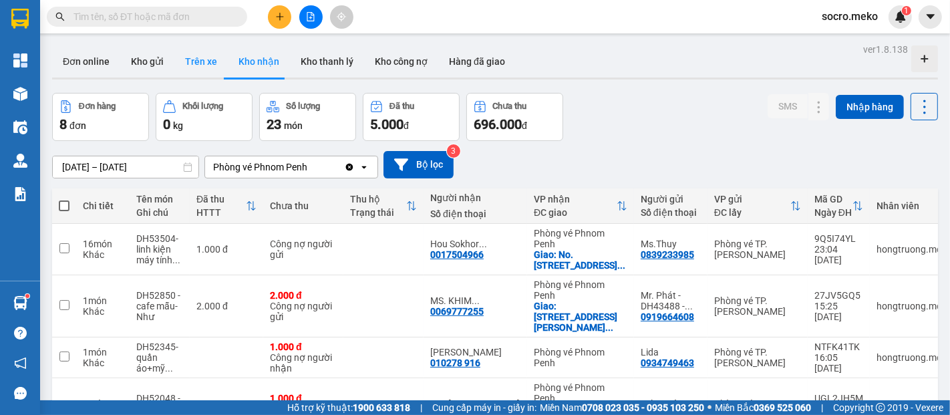
click at [206, 55] on button "Trên xe" at bounding box center [200, 61] width 53 height 32
type input "[DATE] – [DATE]"
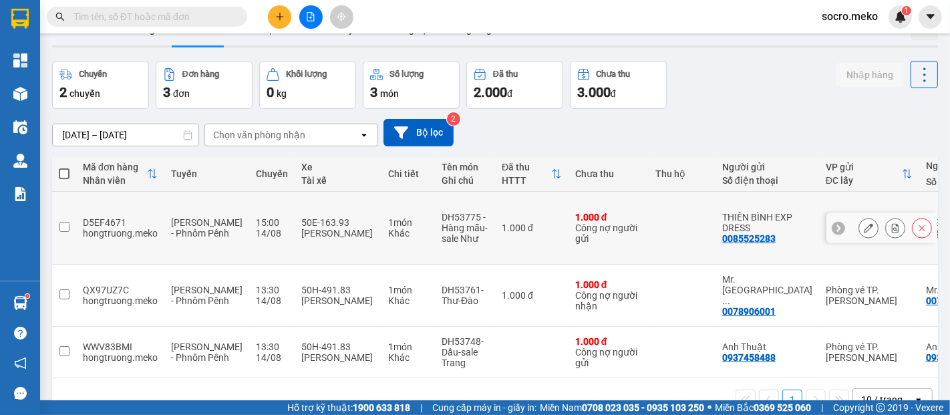
scroll to position [49, 0]
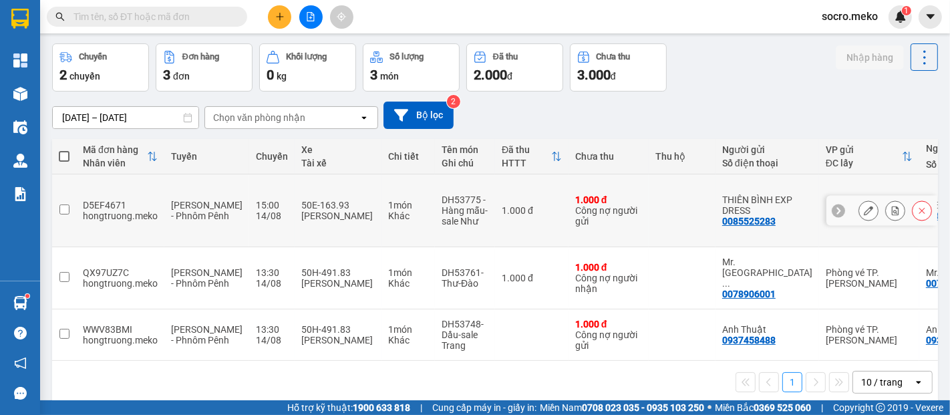
click at [864, 208] on icon at bounding box center [868, 210] width 9 height 9
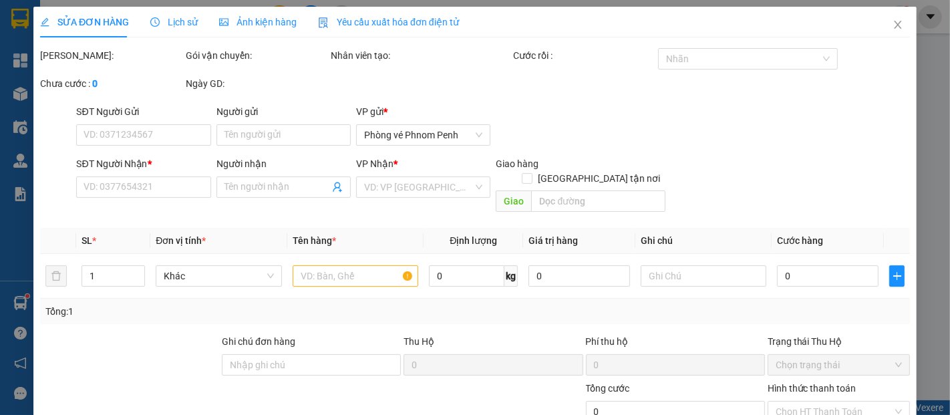
type input "0085525283"
type input "THIÊN BÌNH EXP DRESS"
type input "0085525283"
type input "[PERSON_NAME]"
checkbox input "true"
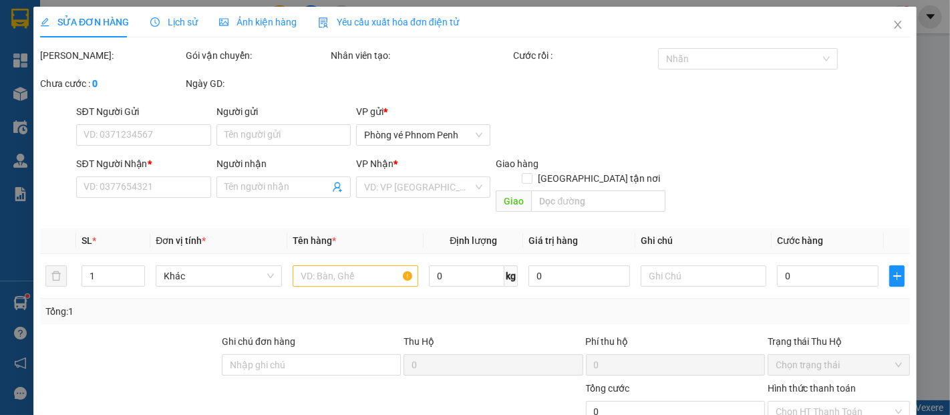
type input "UNNAMED ROAD, CENTRAL, [GEOGRAPHIC_DATA][GEOGRAPHIC_DATA], [GEOGRAPHIC_DATA] 182"
type input "Sale tự thu tiền"
type input "1.000"
type input "0"
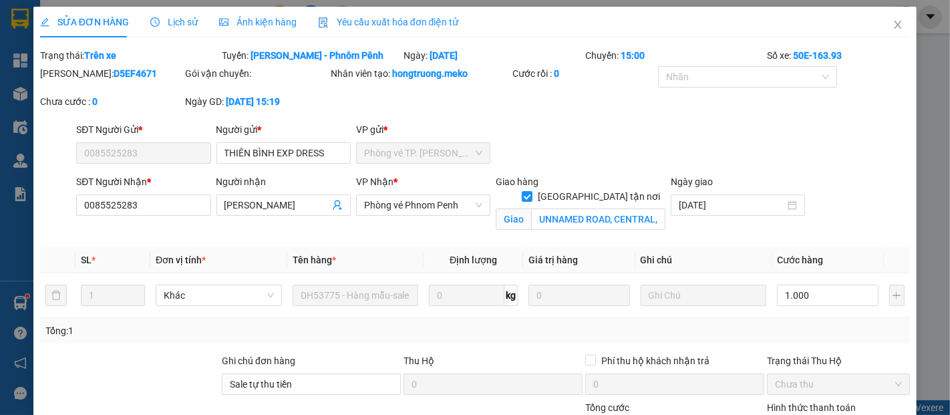
click at [249, 20] on span "Ảnh kiện hàng" at bounding box center [258, 22] width 78 height 11
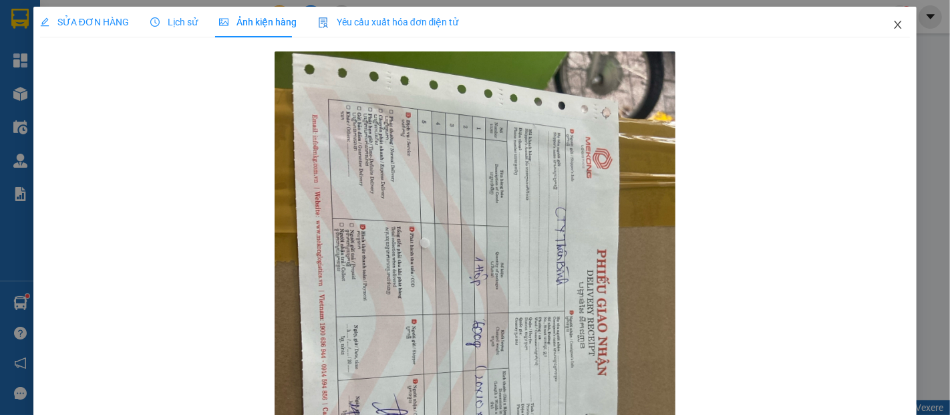
click at [895, 27] on icon "close" at bounding box center [898, 25] width 7 height 8
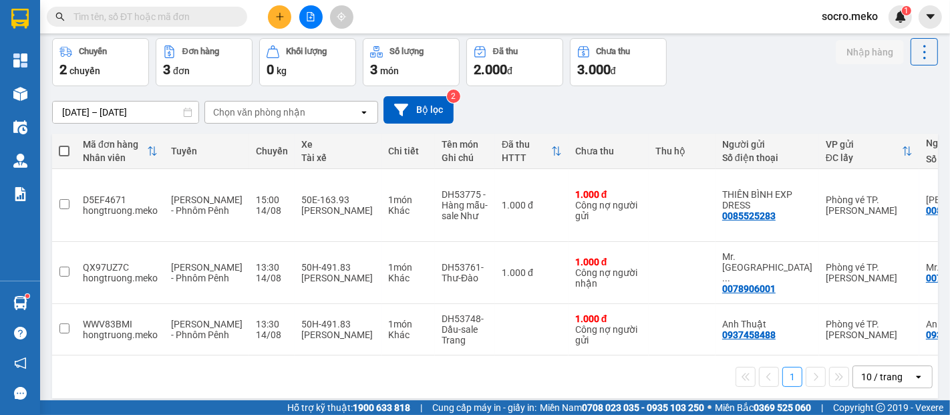
scroll to position [61, 0]
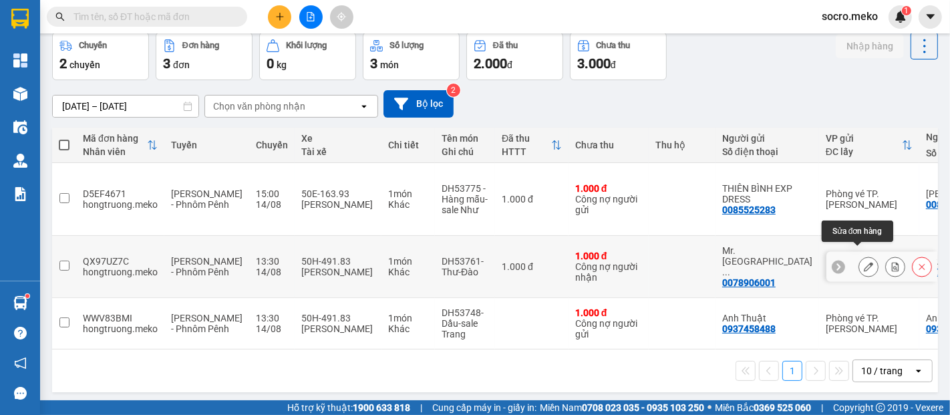
click at [864, 262] on icon at bounding box center [868, 266] width 9 height 9
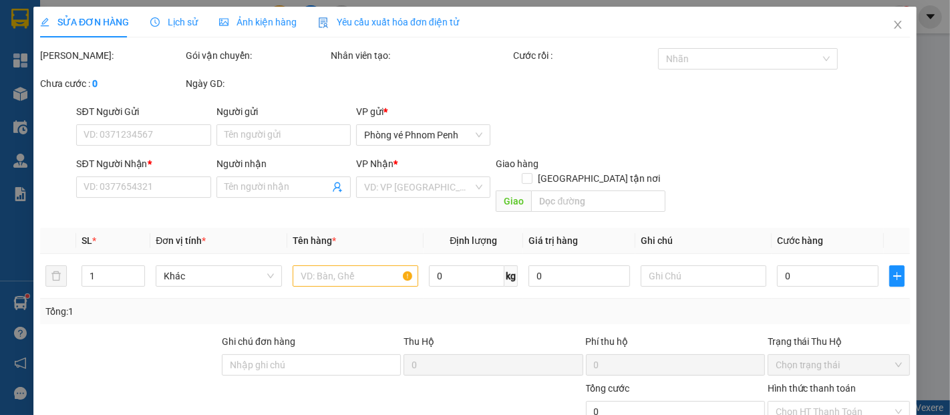
type input "0078906001"
type input "Mr. Sovannarith Chea"
type input "0078906001"
type input "Mr. Sovannarith Chea"
checkbox input "true"
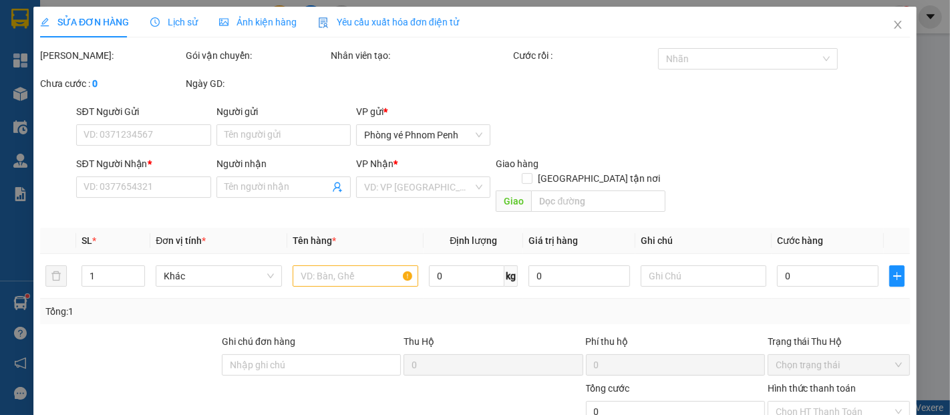
type input "1 bì hồ sơ giao [GEOGRAPHIC_DATA], liên hệ khách"
type input "Thu đầu Cam 7$"
type input "1.000"
type input "0"
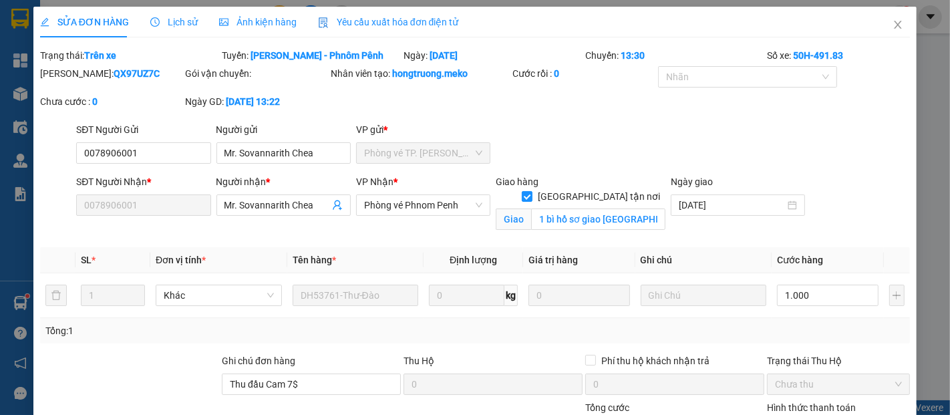
click at [250, 21] on span "Ảnh kiện hàng" at bounding box center [258, 22] width 78 height 11
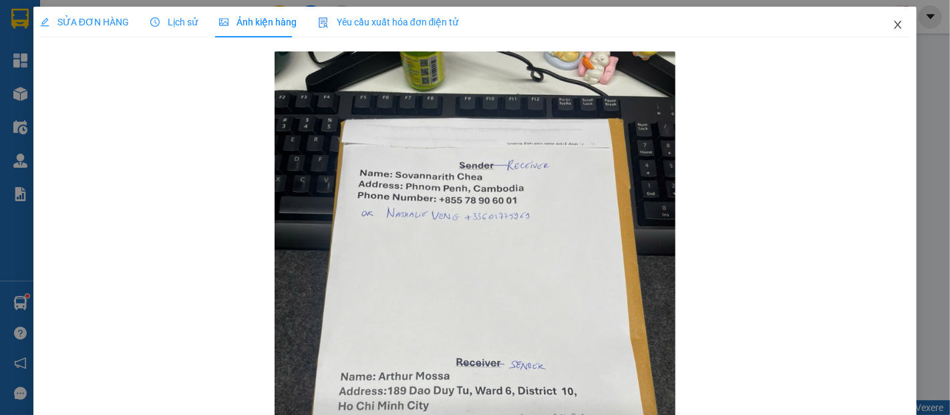
click at [895, 23] on icon "close" at bounding box center [898, 25] width 7 height 8
